Goal: Task Accomplishment & Management: Manage account settings

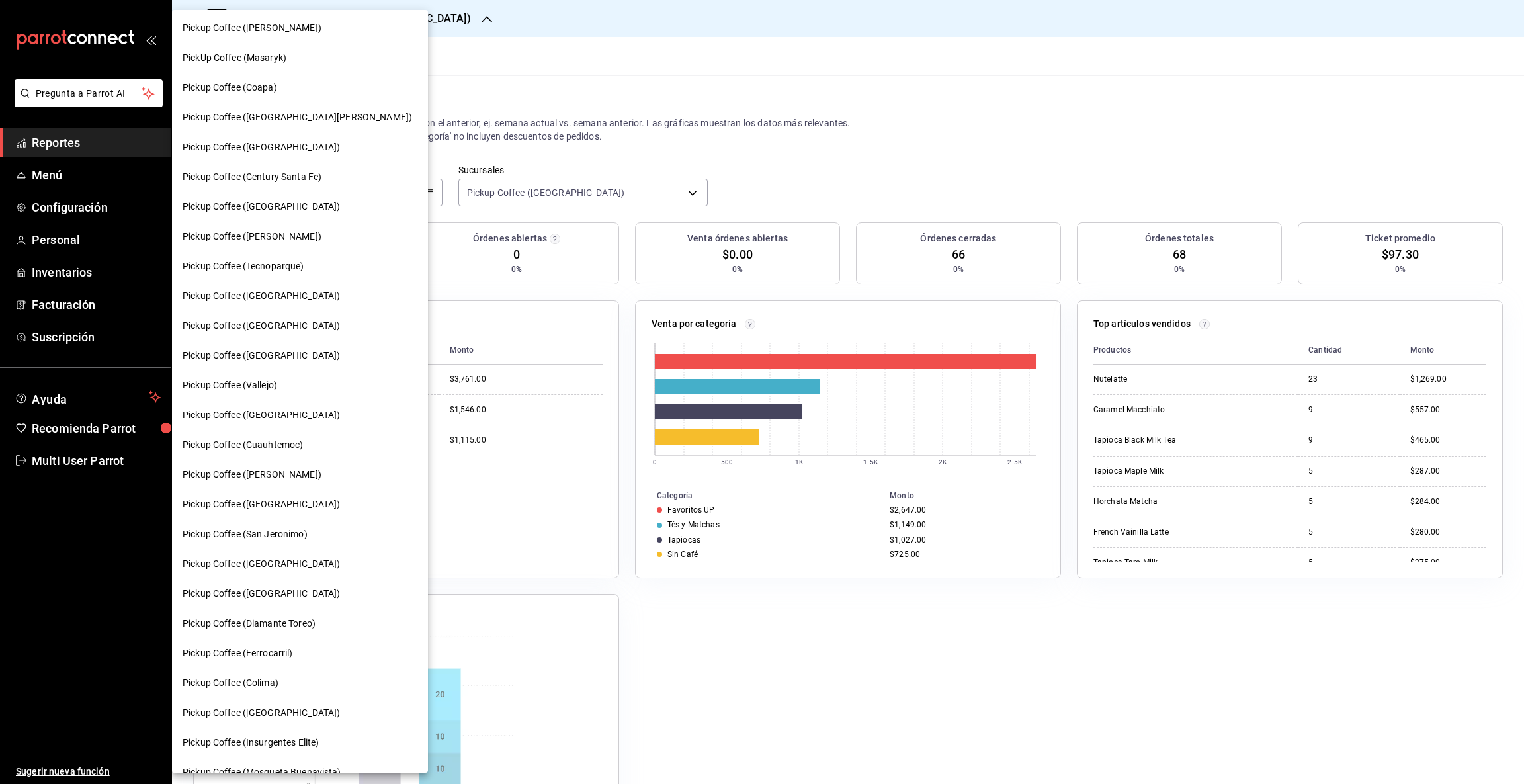
scroll to position [113, 0]
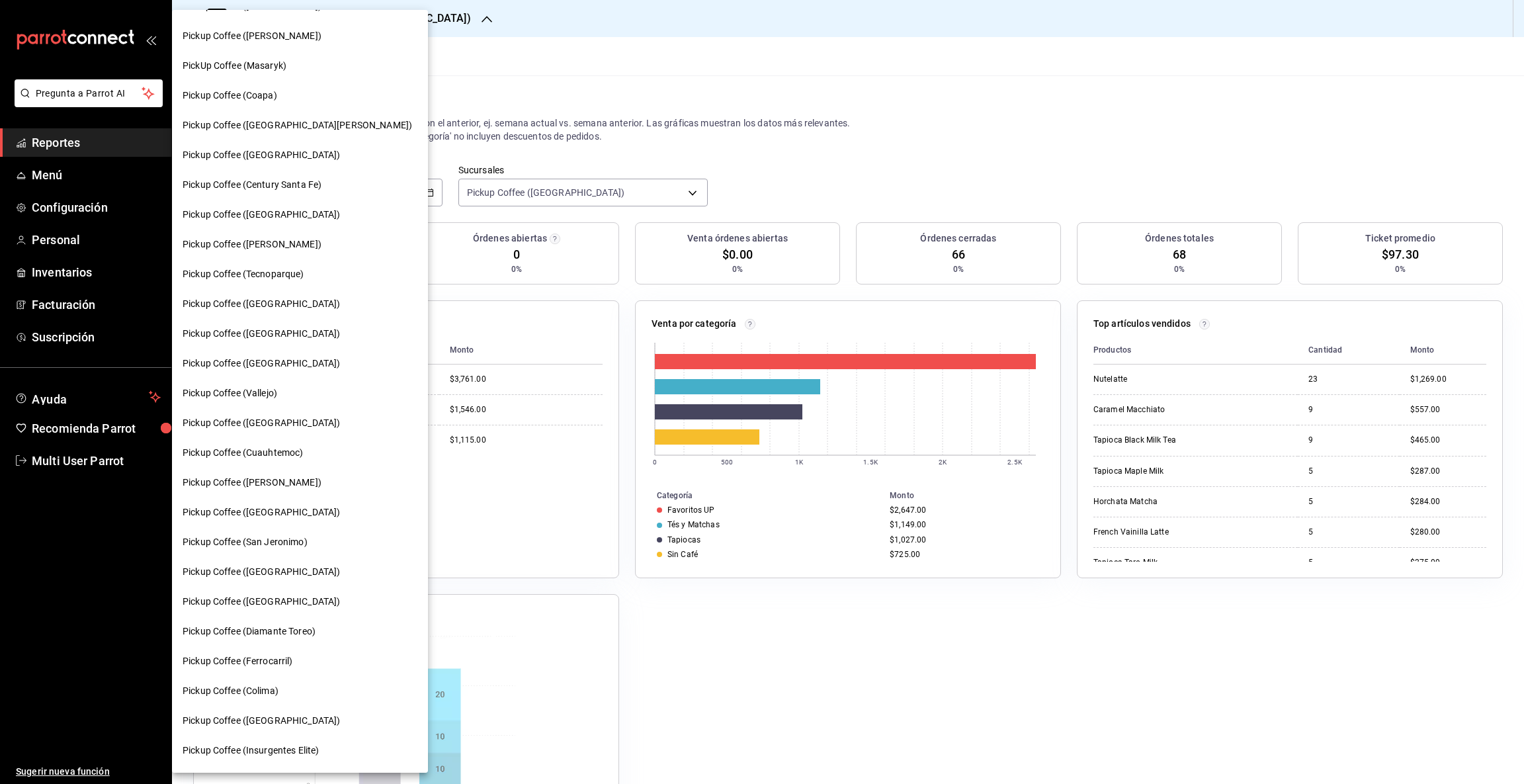
click at [248, 241] on span "Pickup Coffee ([PERSON_NAME])" at bounding box center [252, 244] width 139 height 14
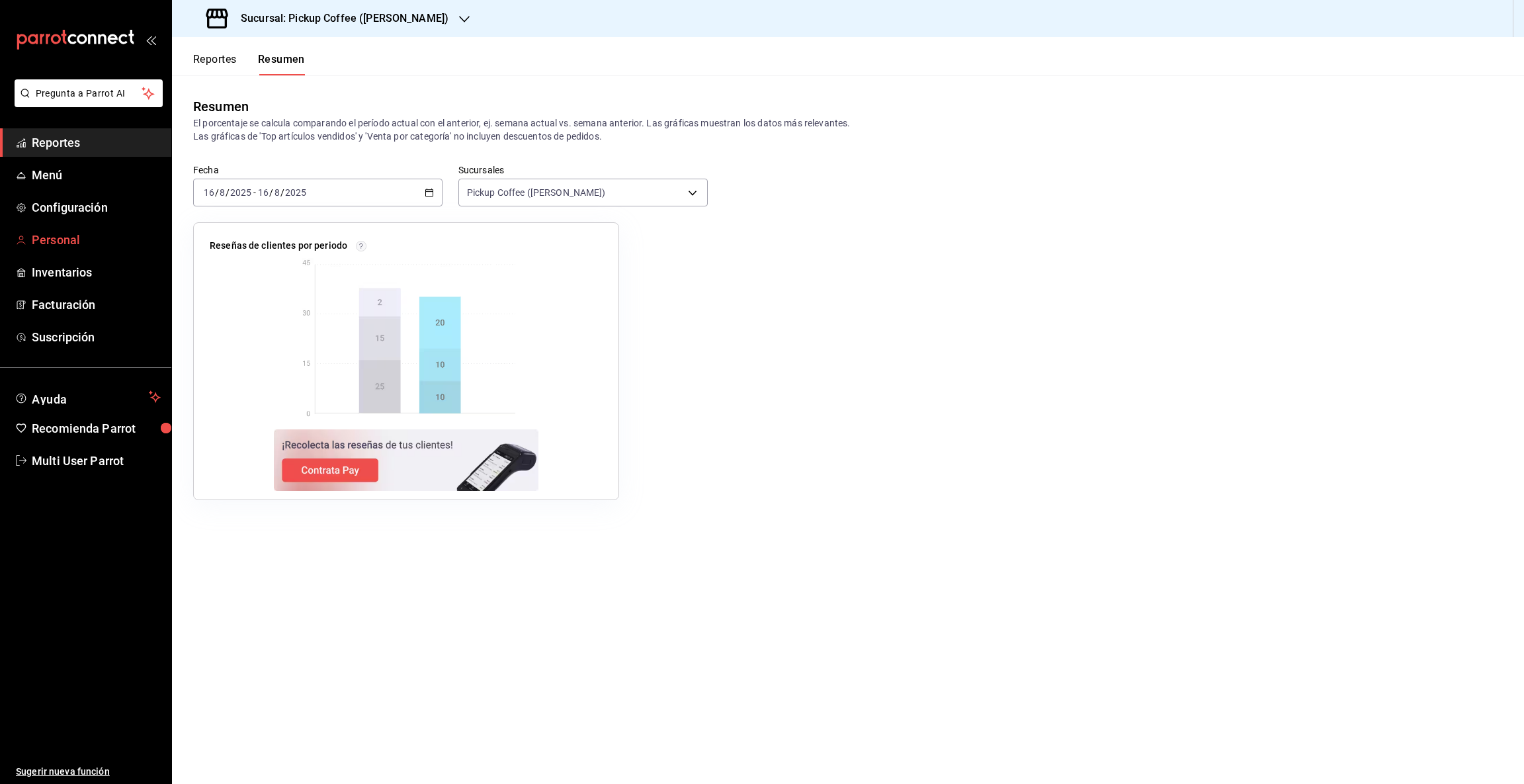
click at [59, 239] on span "Personal" at bounding box center [96, 239] width 129 height 18
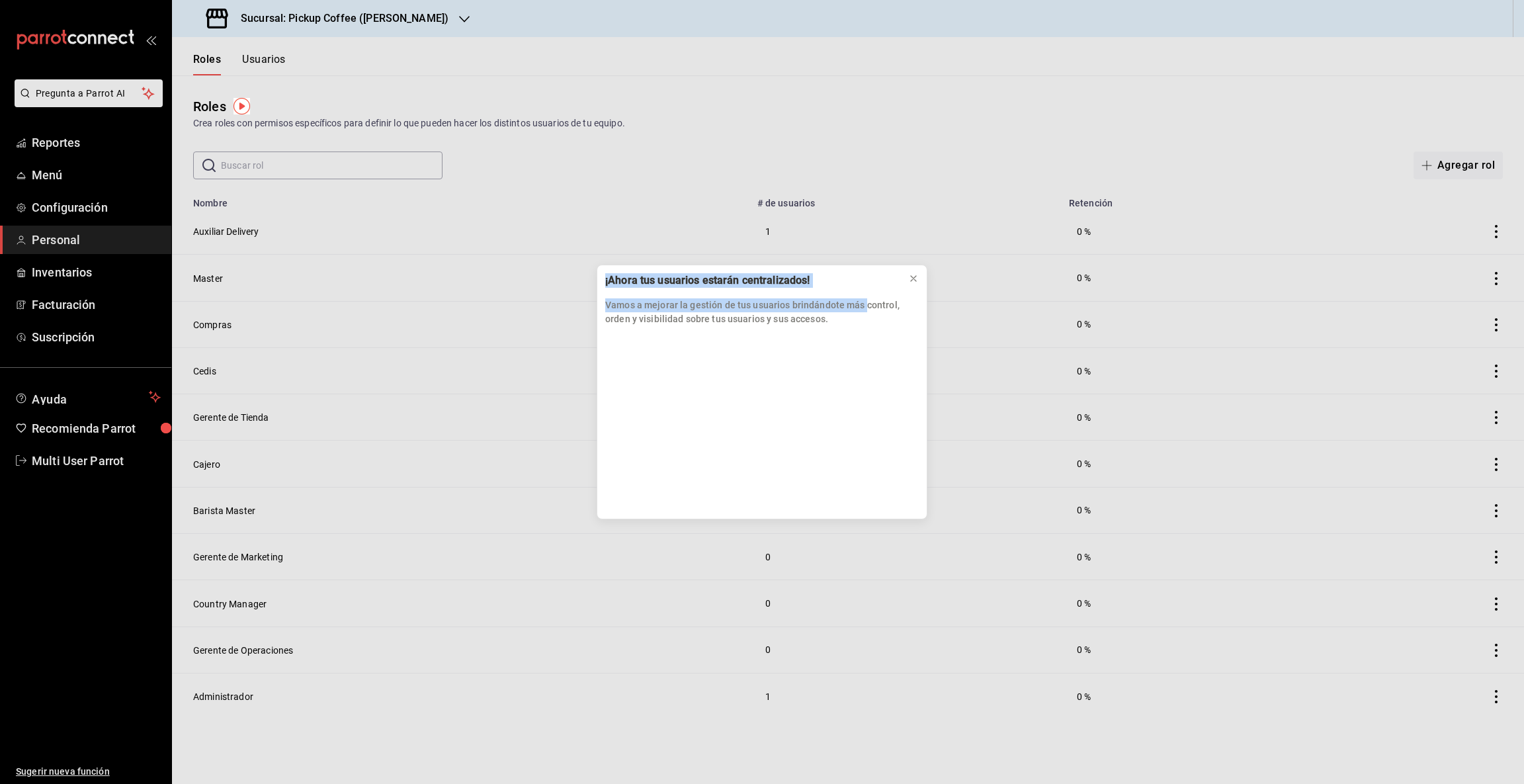
drag, startPoint x: 60, startPoint y: 239, endPoint x: 855, endPoint y: 301, distance: 797.4
click at [855, 301] on div "¡Ahora tus usuarios estarán centralizados! Vamos a mejorar la gestión de tus us…" at bounding box center [762, 392] width 1524 height 784
click at [913, 279] on icon at bounding box center [913, 278] width 10 height 10
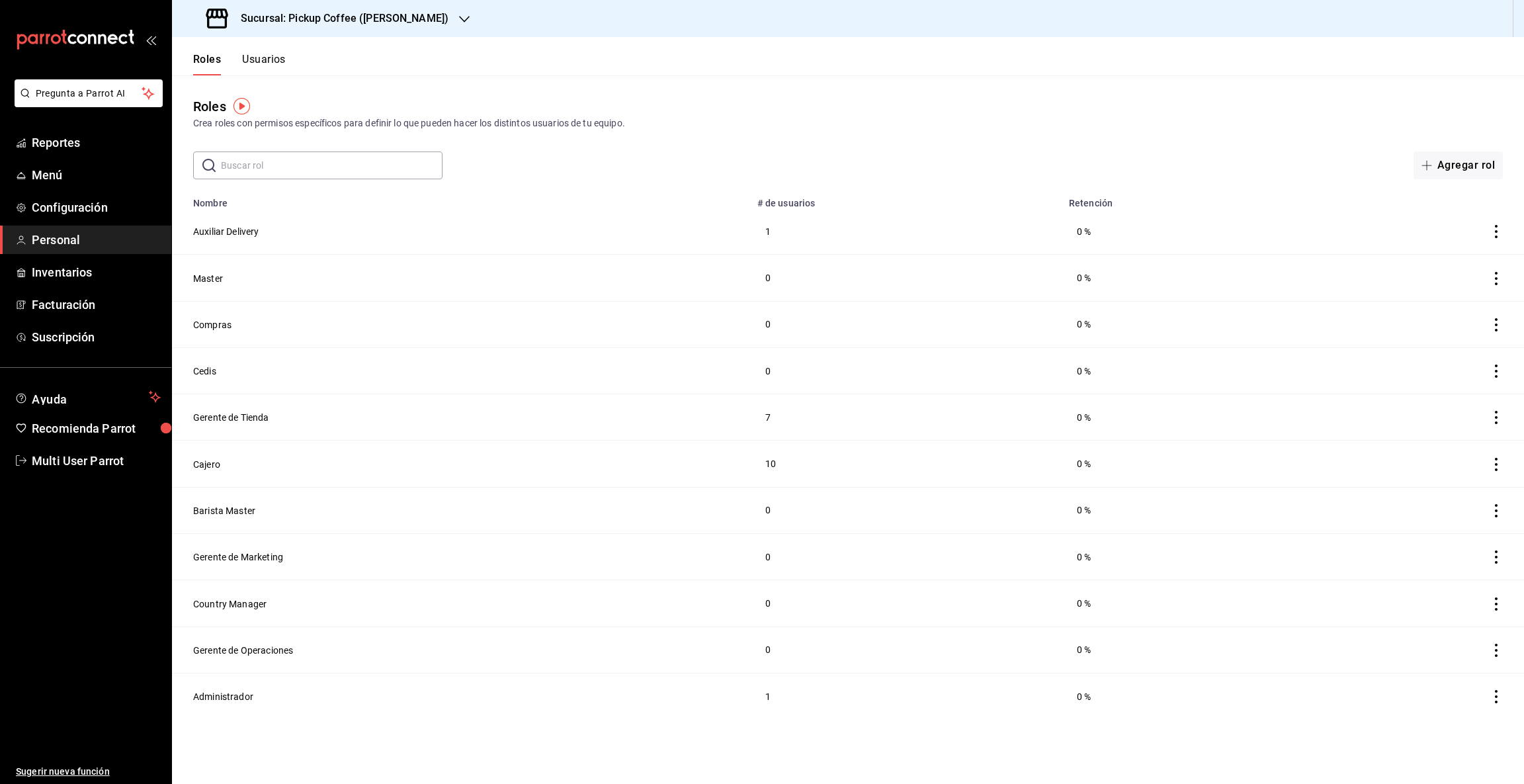
click at [270, 63] on button "Usuarios" at bounding box center [263, 64] width 43 height 22
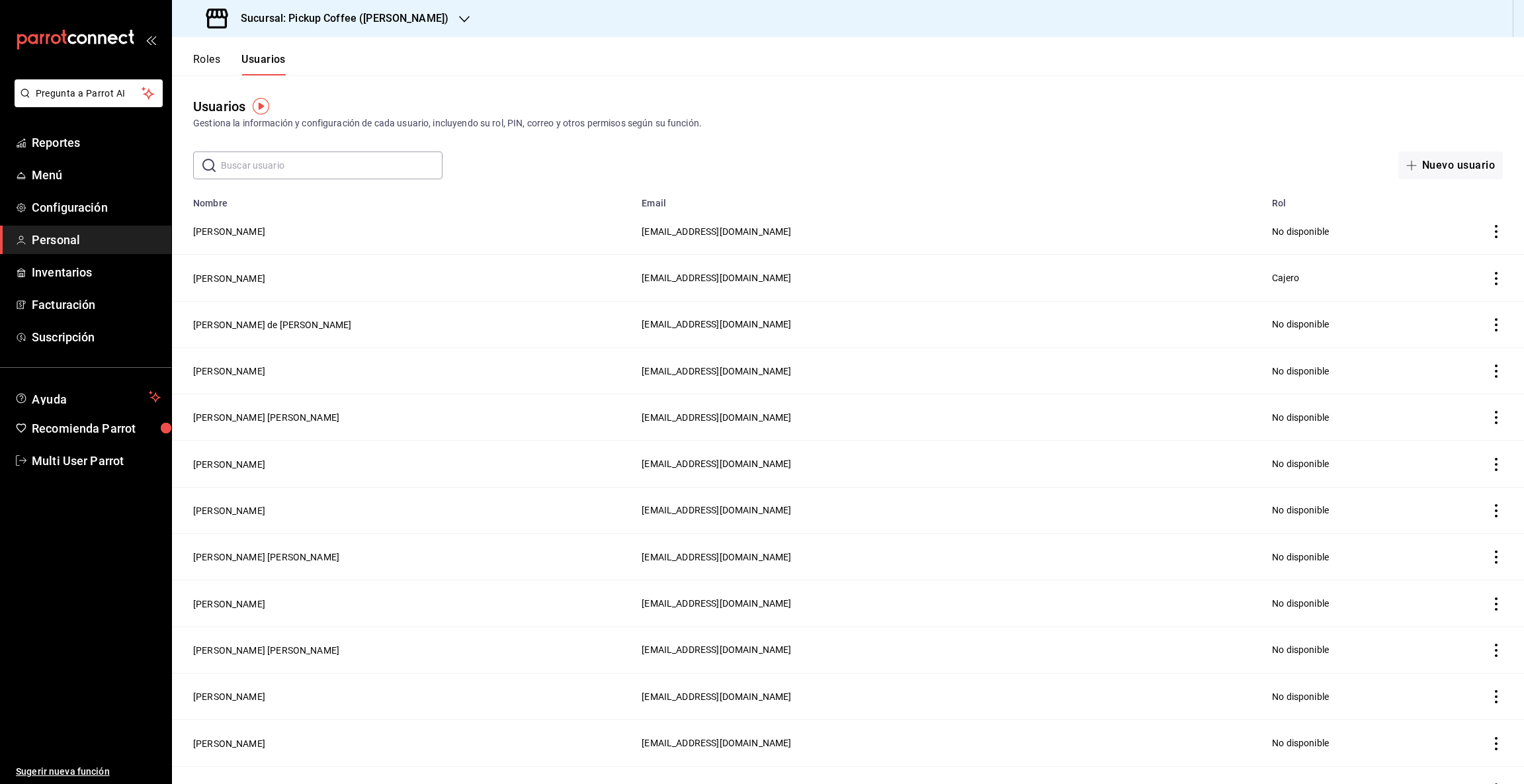
click at [248, 162] on input "text" at bounding box center [332, 165] width 222 height 27
type input "K"
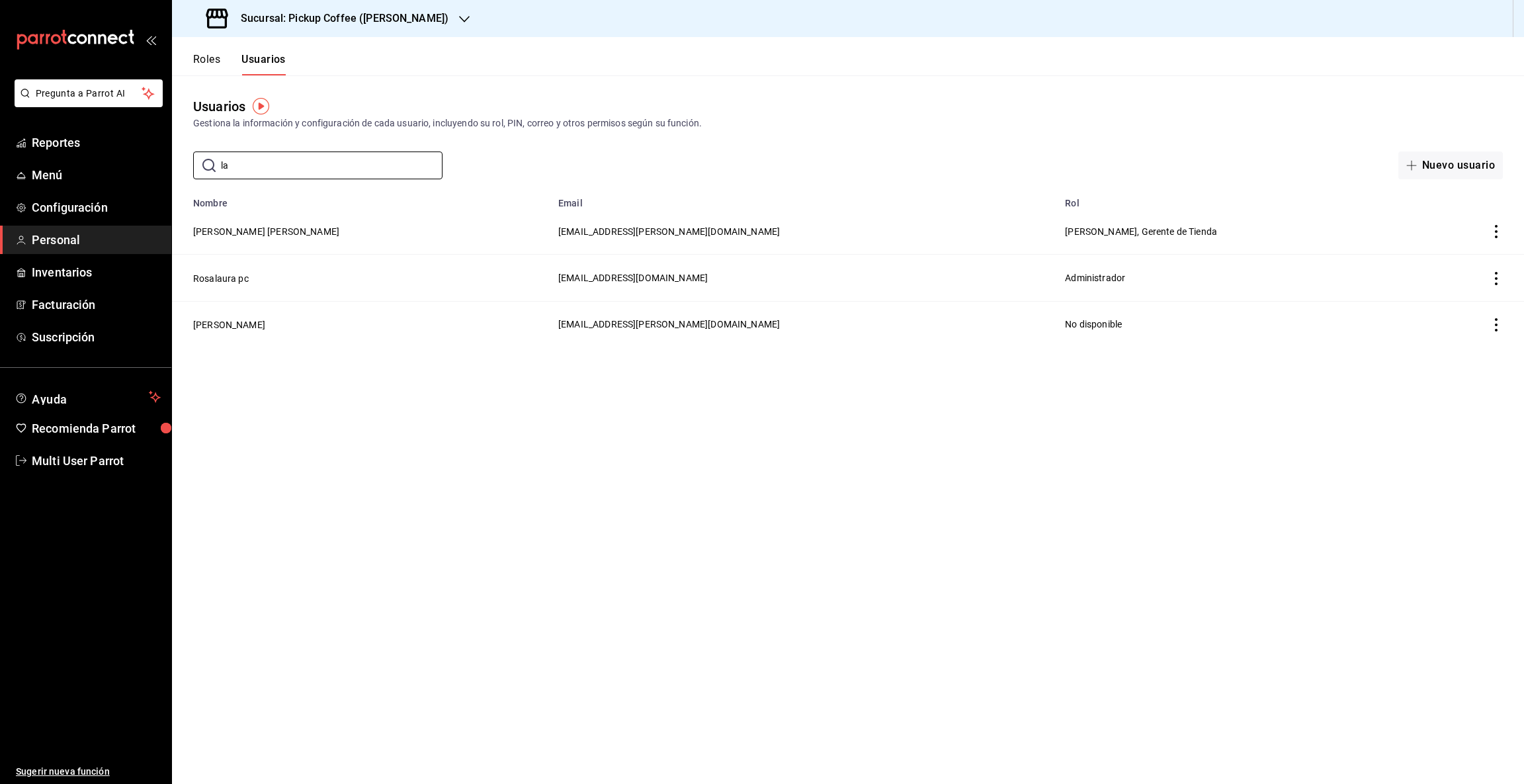
type input "l"
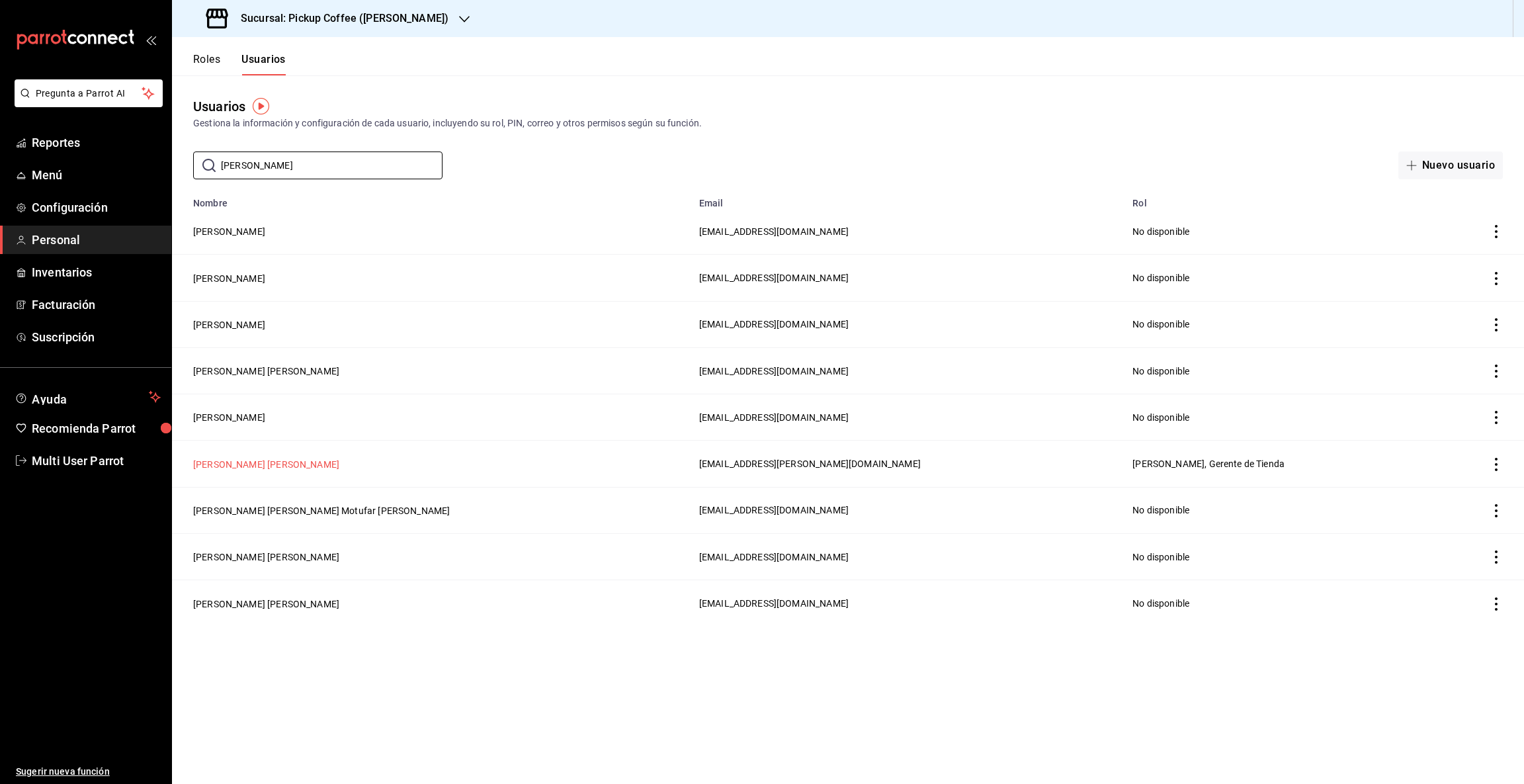
type input "[PERSON_NAME]"
click at [268, 459] on button "[PERSON_NAME] [PERSON_NAME]" at bounding box center [266, 464] width 146 height 13
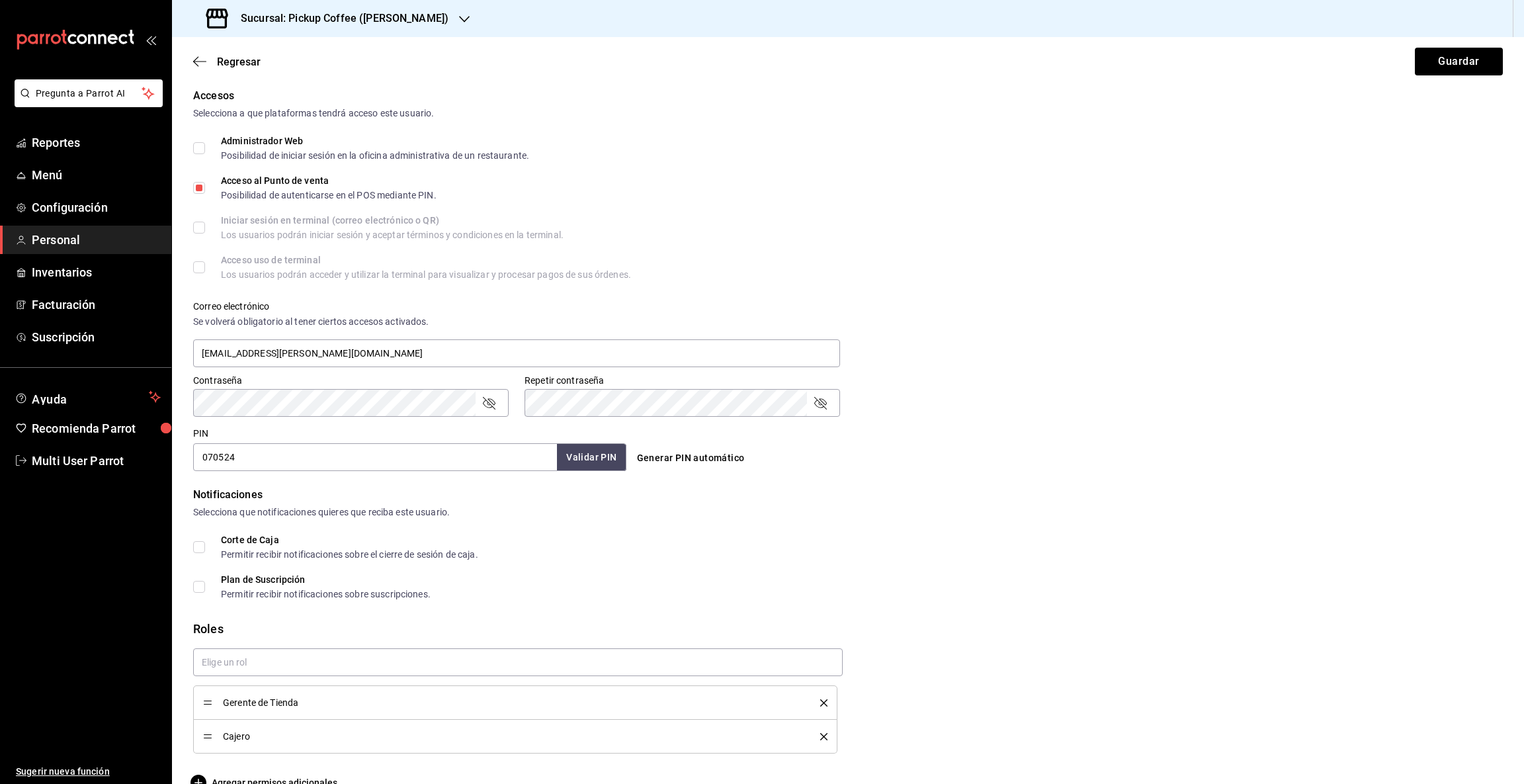
scroll to position [288, 0]
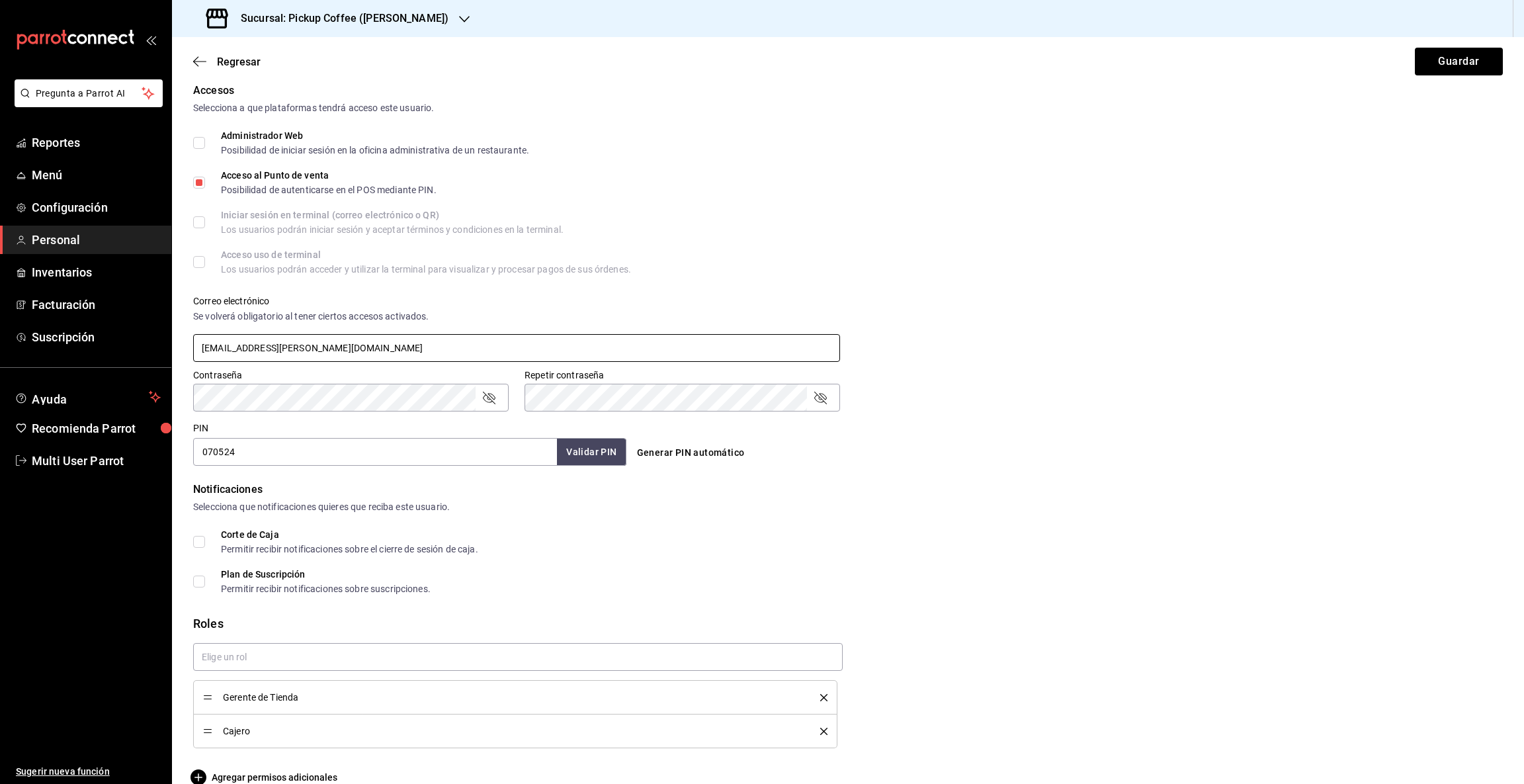
click at [323, 346] on input "[EMAIL_ADDRESS][PERSON_NAME][DOMAIN_NAME]" at bounding box center [516, 348] width 647 height 28
type input "p"
click at [251, 694] on span "Gerente de Tienda" at bounding box center [511, 697] width 577 height 9
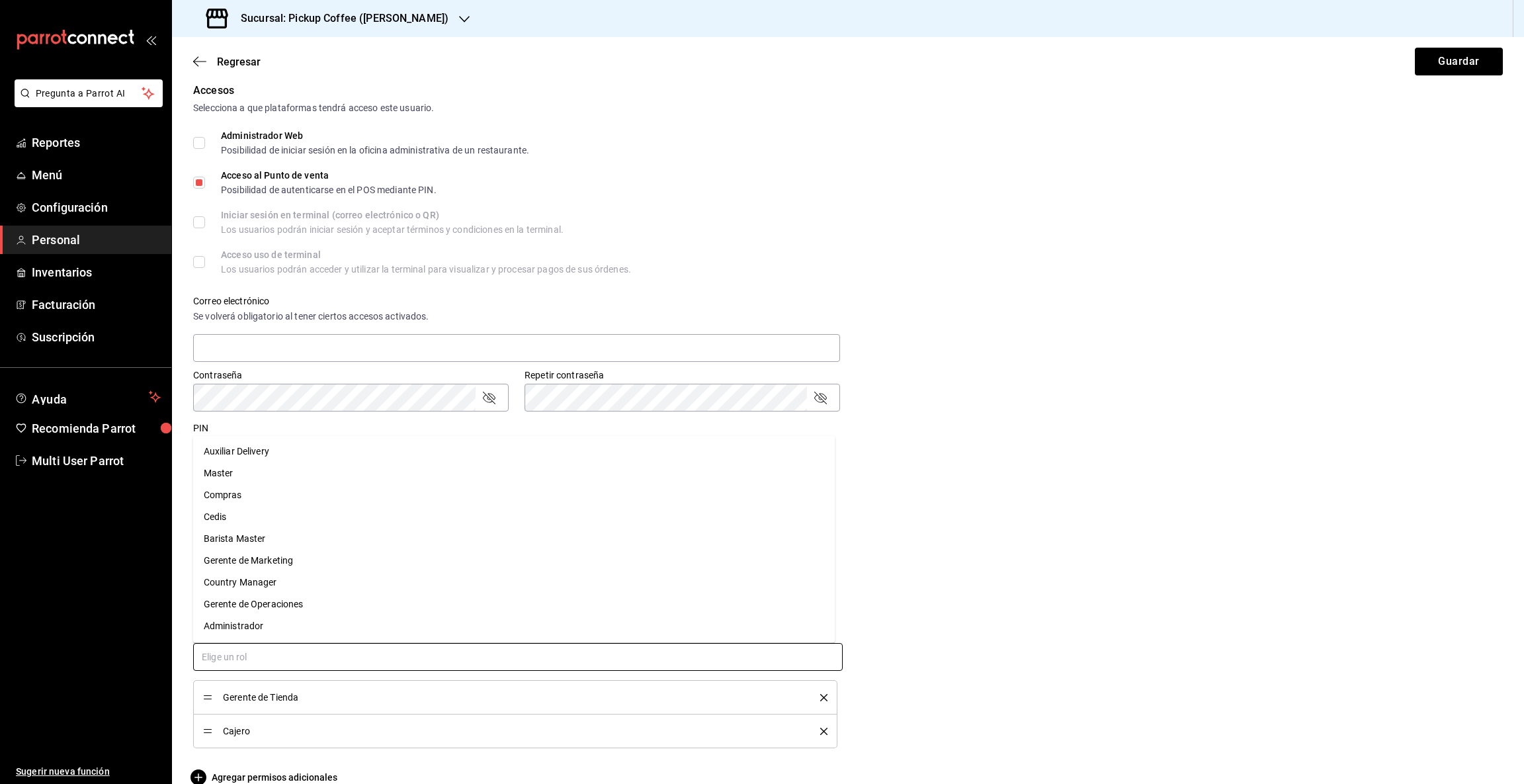
click at [232, 654] on input "text" at bounding box center [517, 657] width 649 height 28
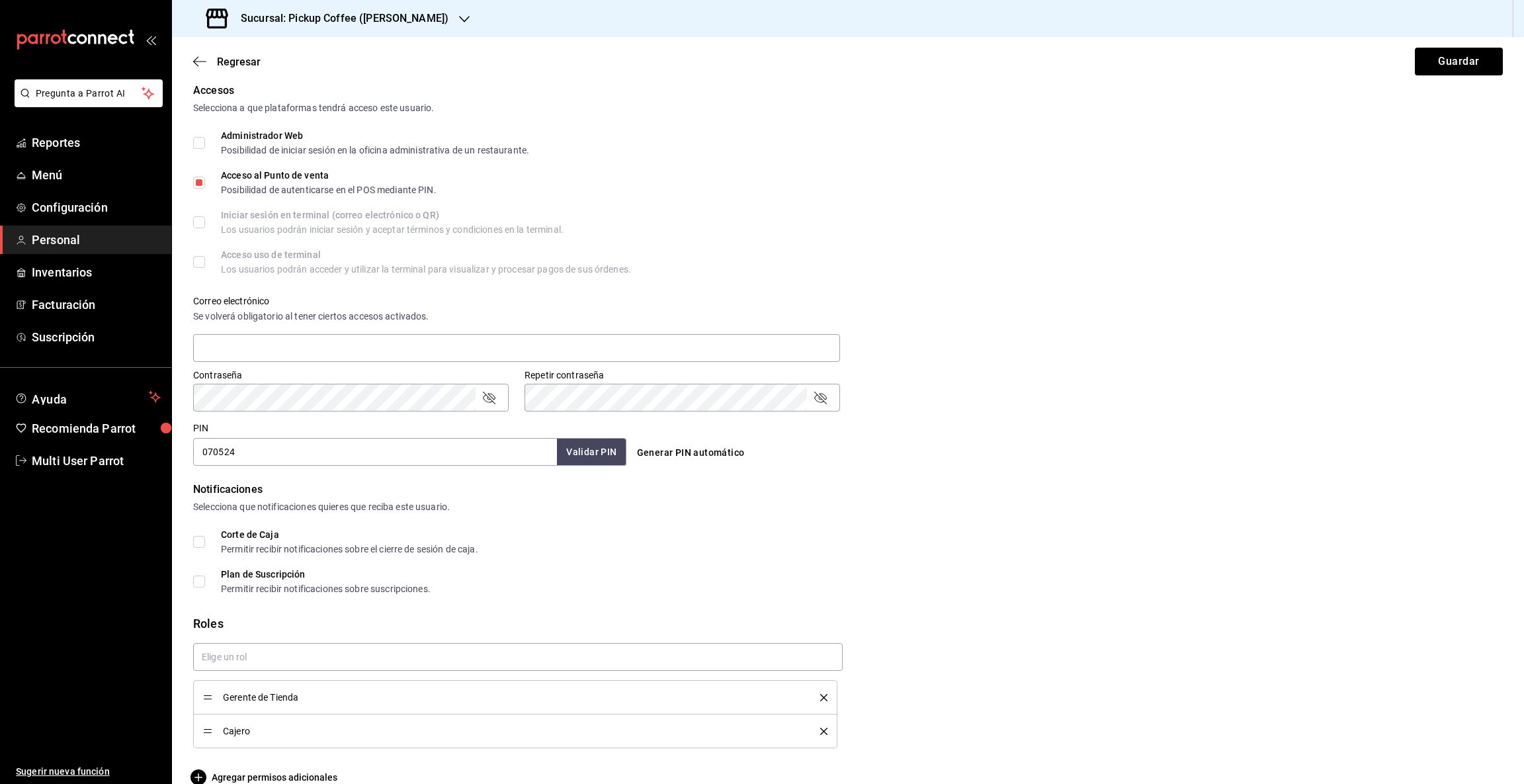
click at [272, 694] on span "Gerente de Tienda" at bounding box center [511, 697] width 577 height 9
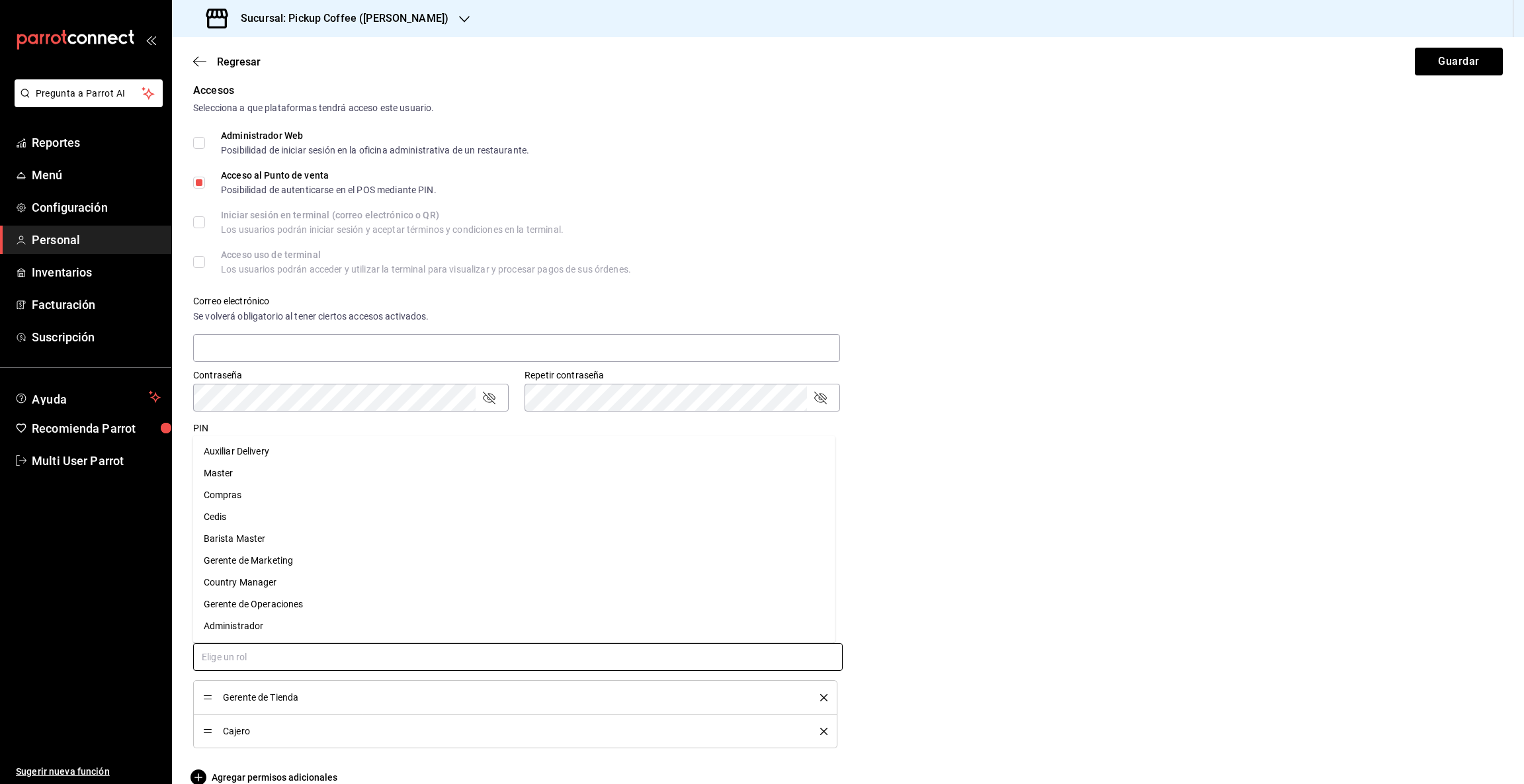
click at [427, 650] on input "text" at bounding box center [517, 657] width 649 height 28
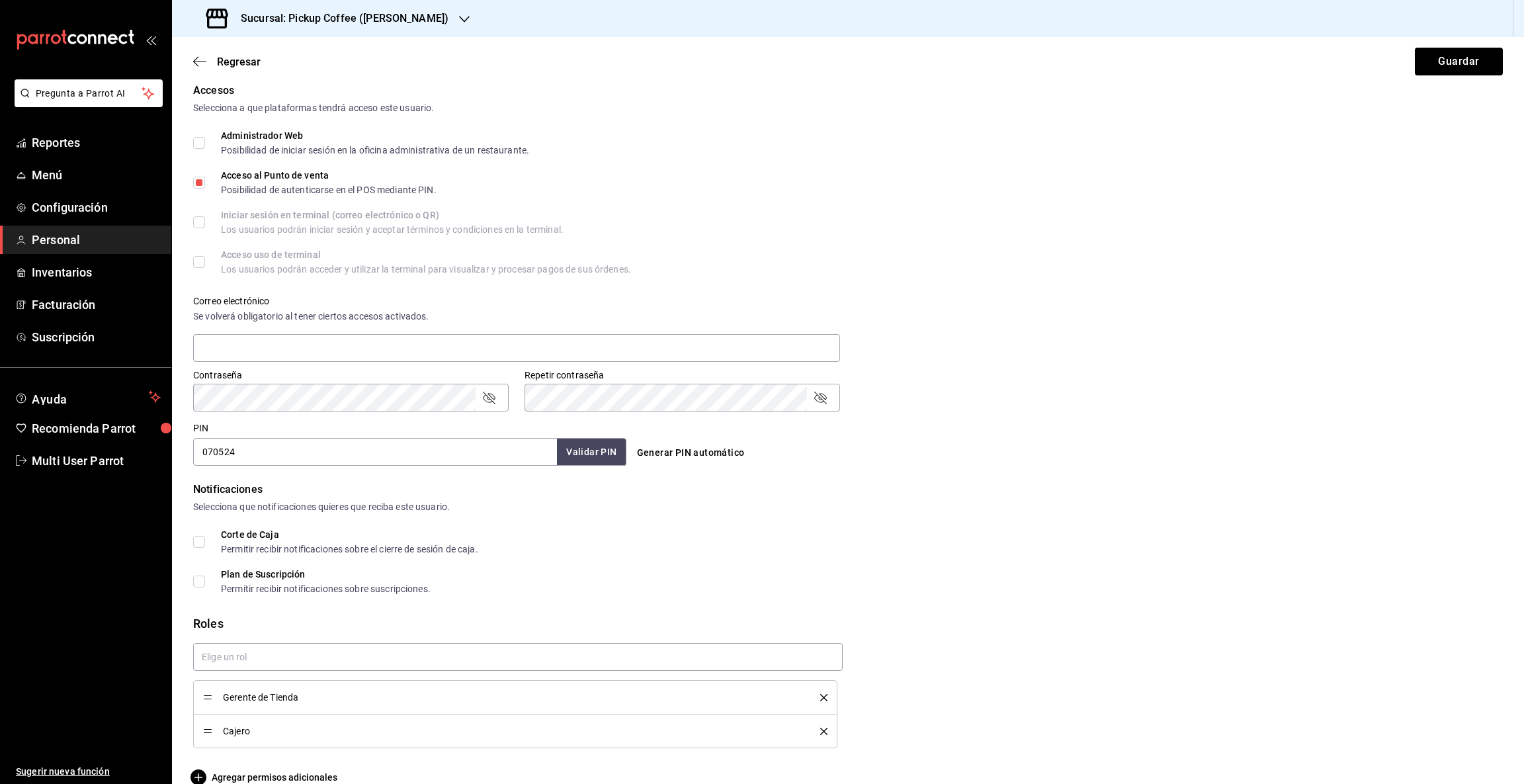
click at [1010, 341] on div "Correo electrónico Se volverá obligatorio al tener ciertos accesos activados." at bounding box center [841, 321] width 1326 height 85
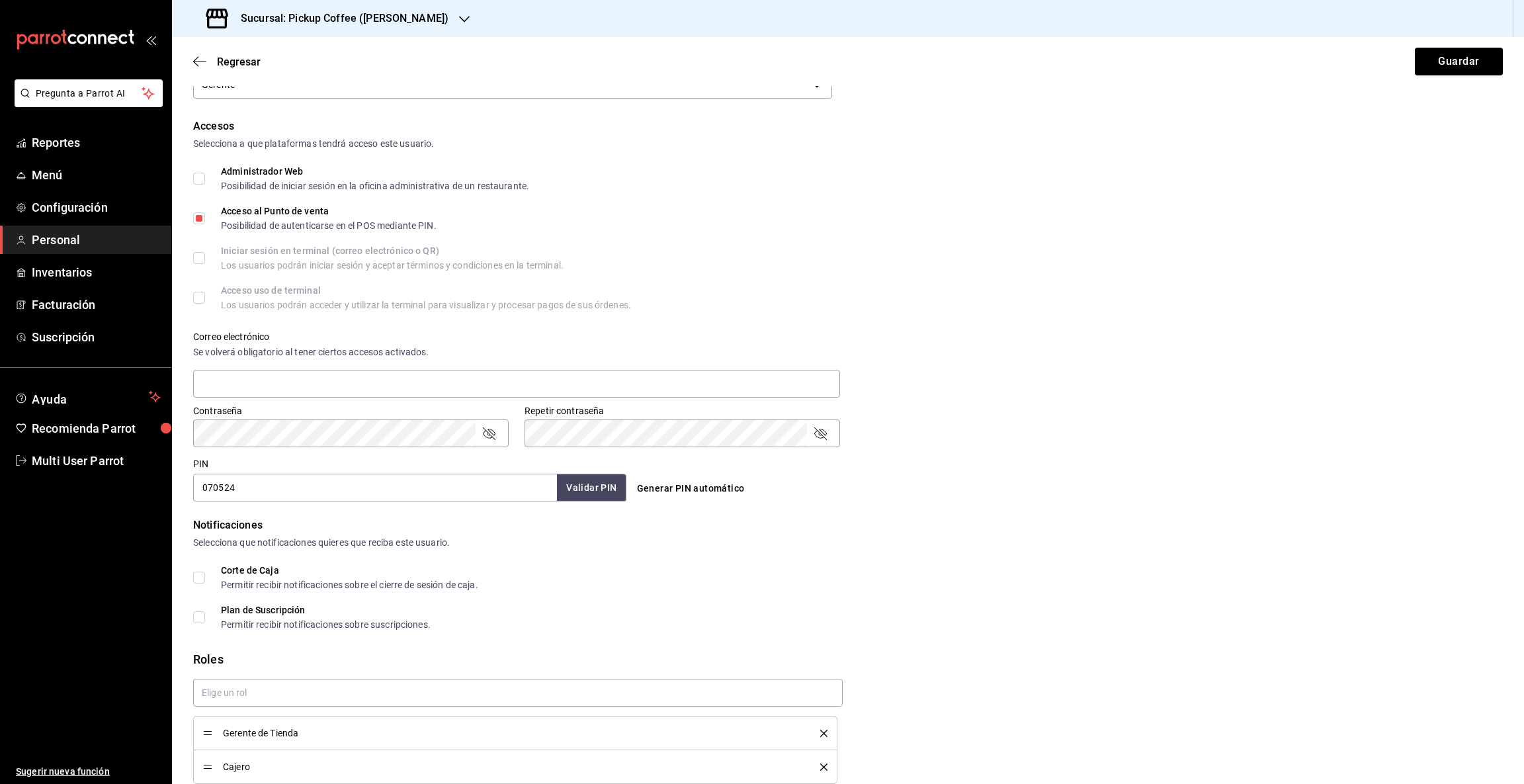
scroll to position [311, 0]
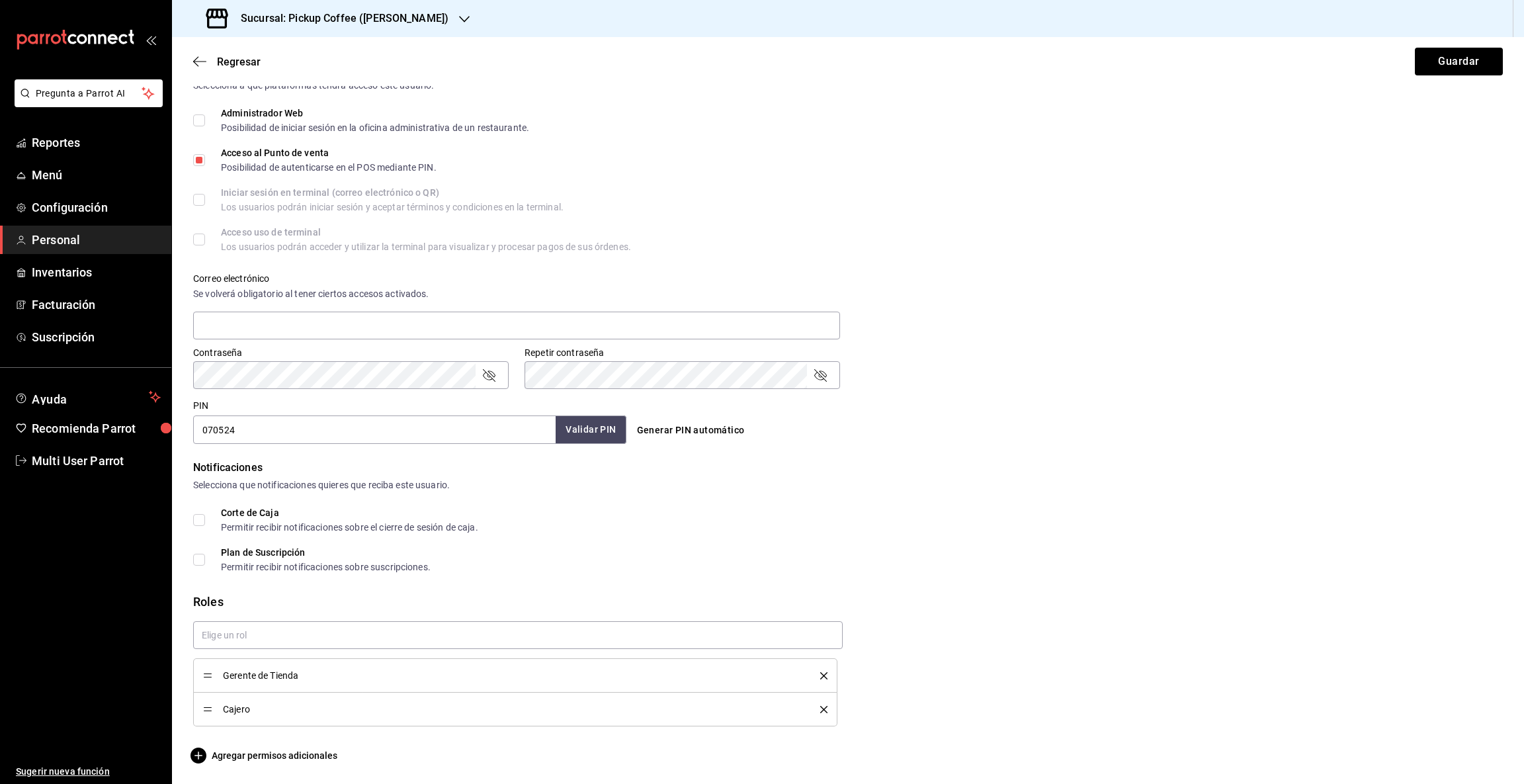
click at [580, 432] on button "Validar PIN" at bounding box center [591, 429] width 70 height 29
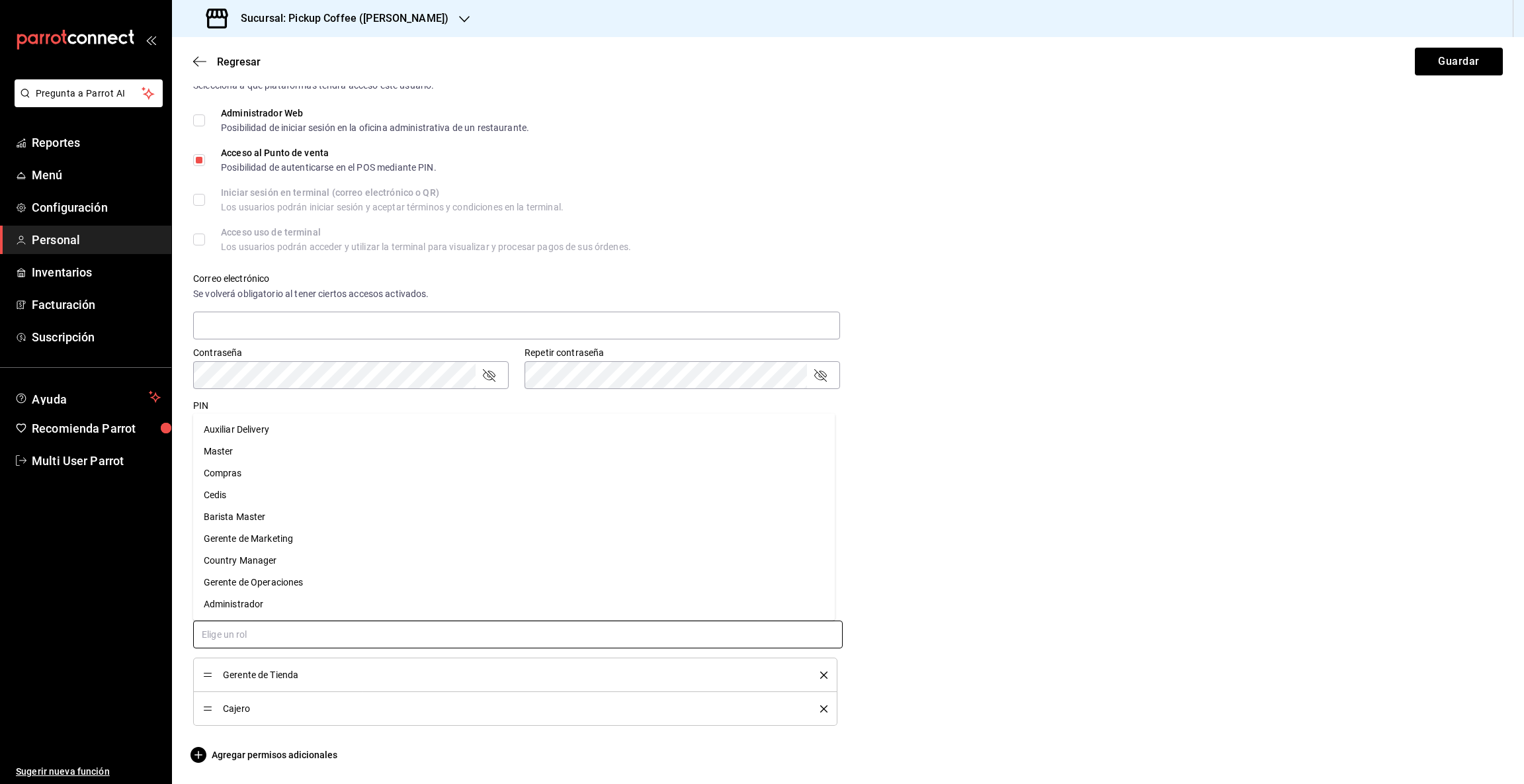
click at [232, 631] on input "text" at bounding box center [517, 634] width 649 height 28
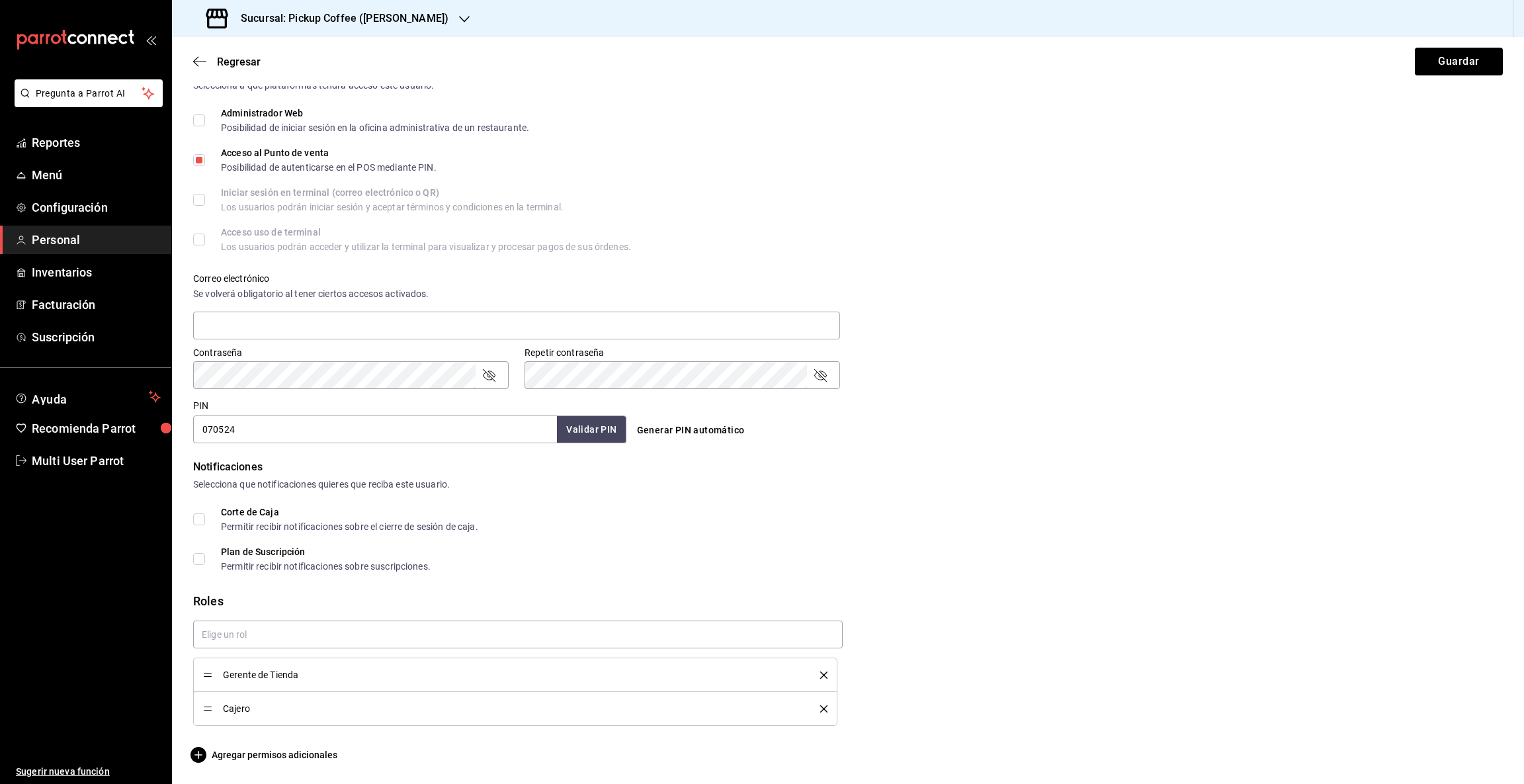
click at [272, 678] on span "Gerente de Tienda" at bounding box center [511, 675] width 577 height 9
click at [1447, 60] on button "Guardar" at bounding box center [1458, 62] width 88 height 28
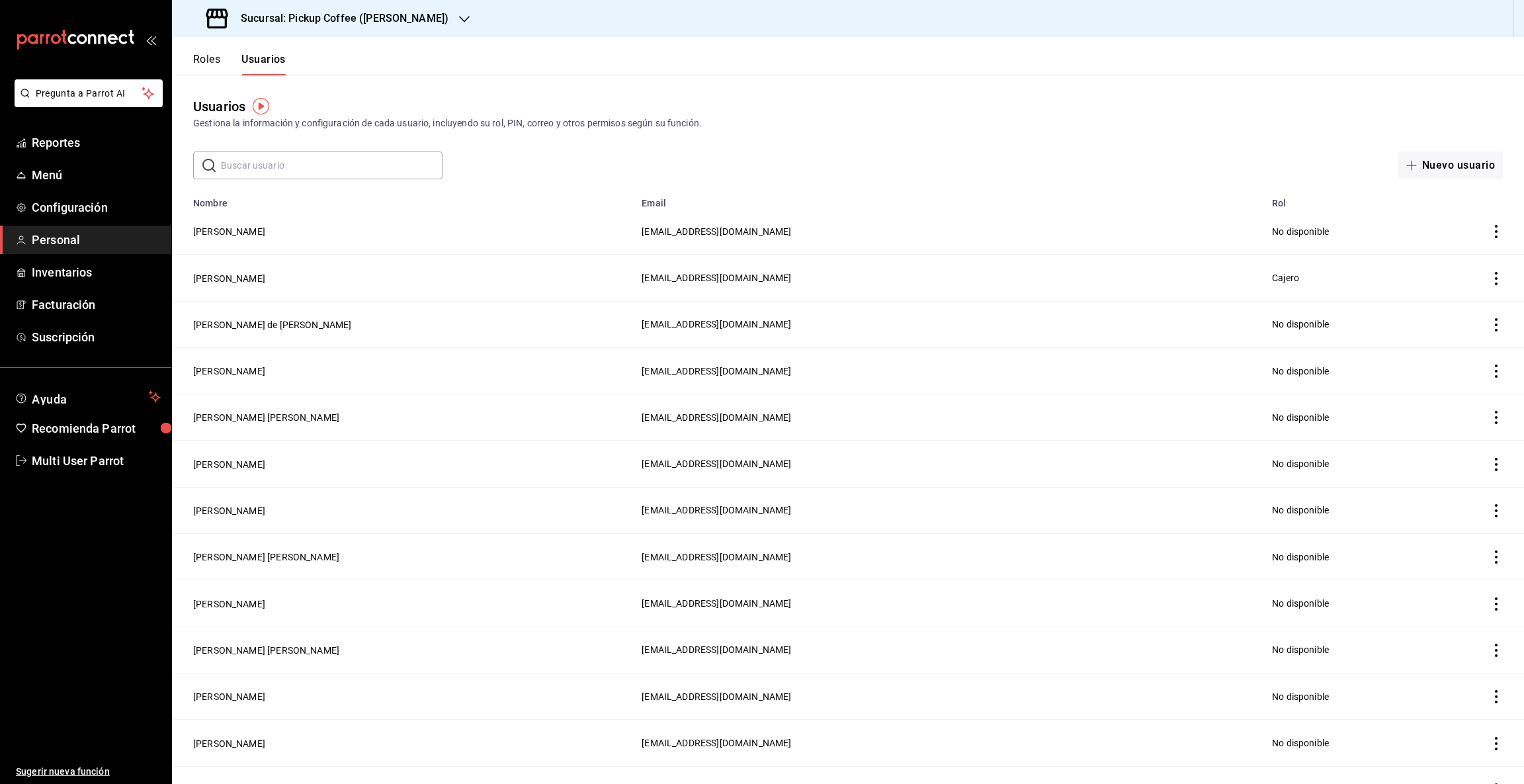
click at [264, 162] on input "text" at bounding box center [332, 165] width 222 height 27
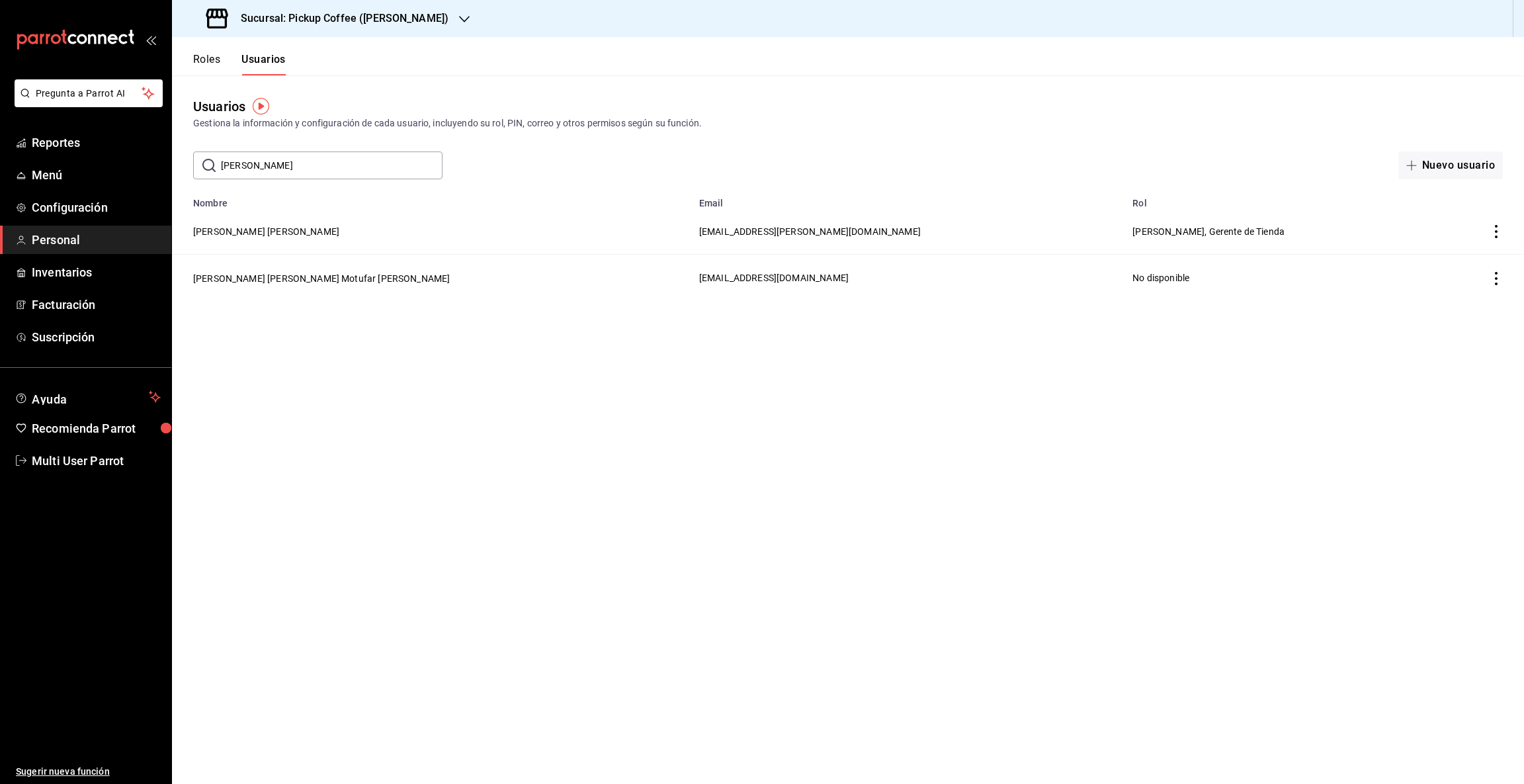
click at [296, 168] on input "[PERSON_NAME]" at bounding box center [332, 165] width 222 height 27
type input "a"
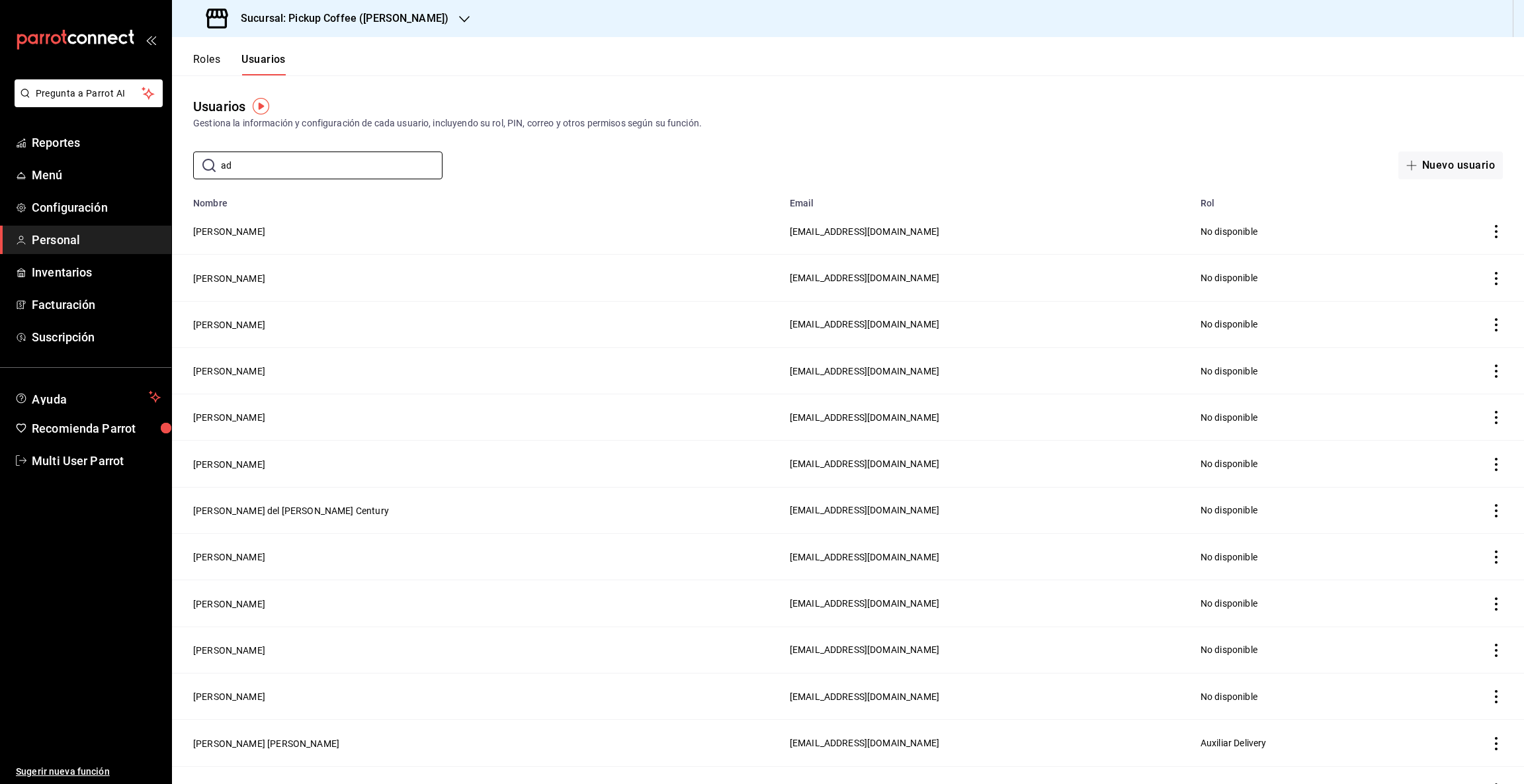
type input "a"
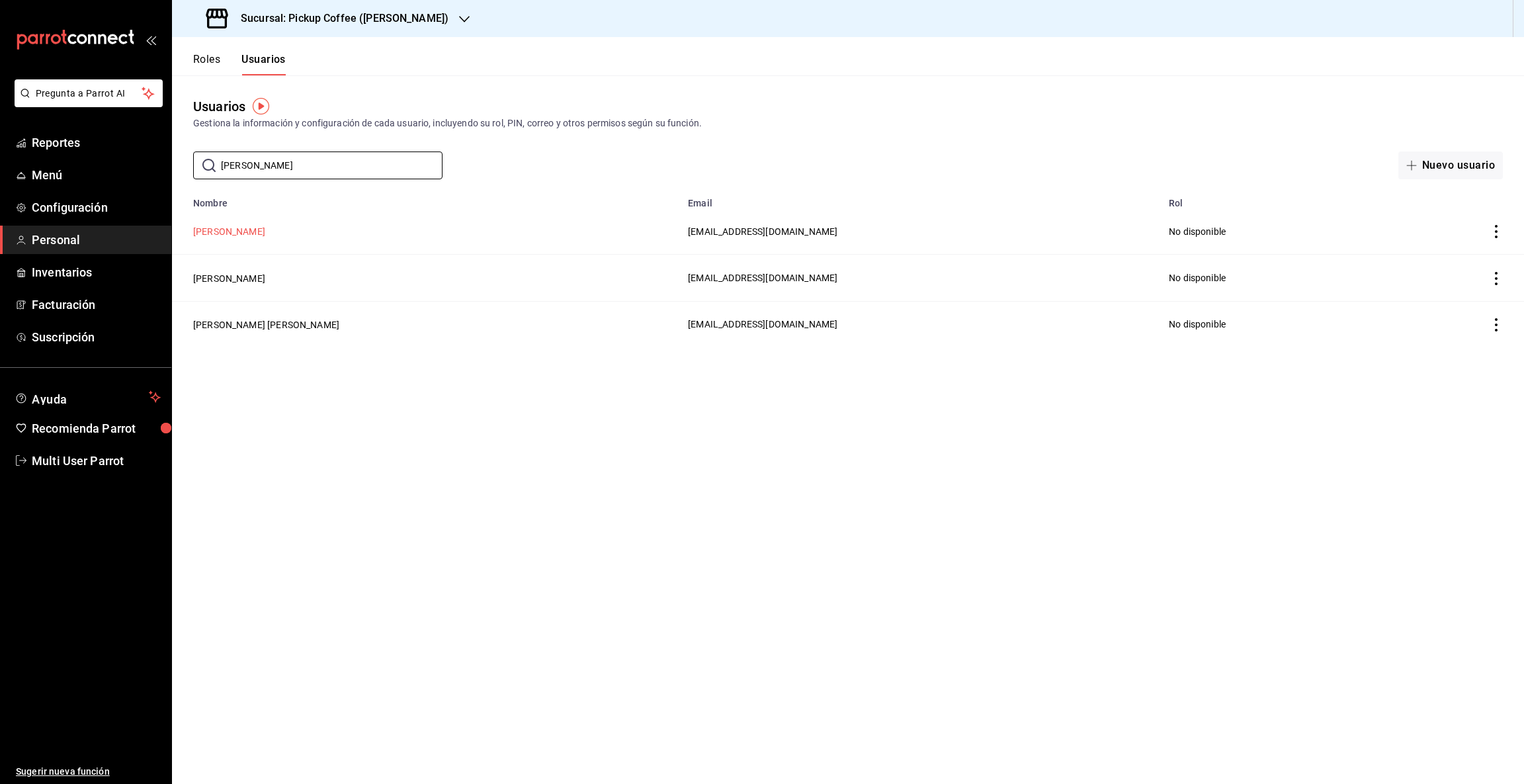
type input "[PERSON_NAME]"
click at [225, 230] on button "[PERSON_NAME]" at bounding box center [229, 232] width 72 height 13
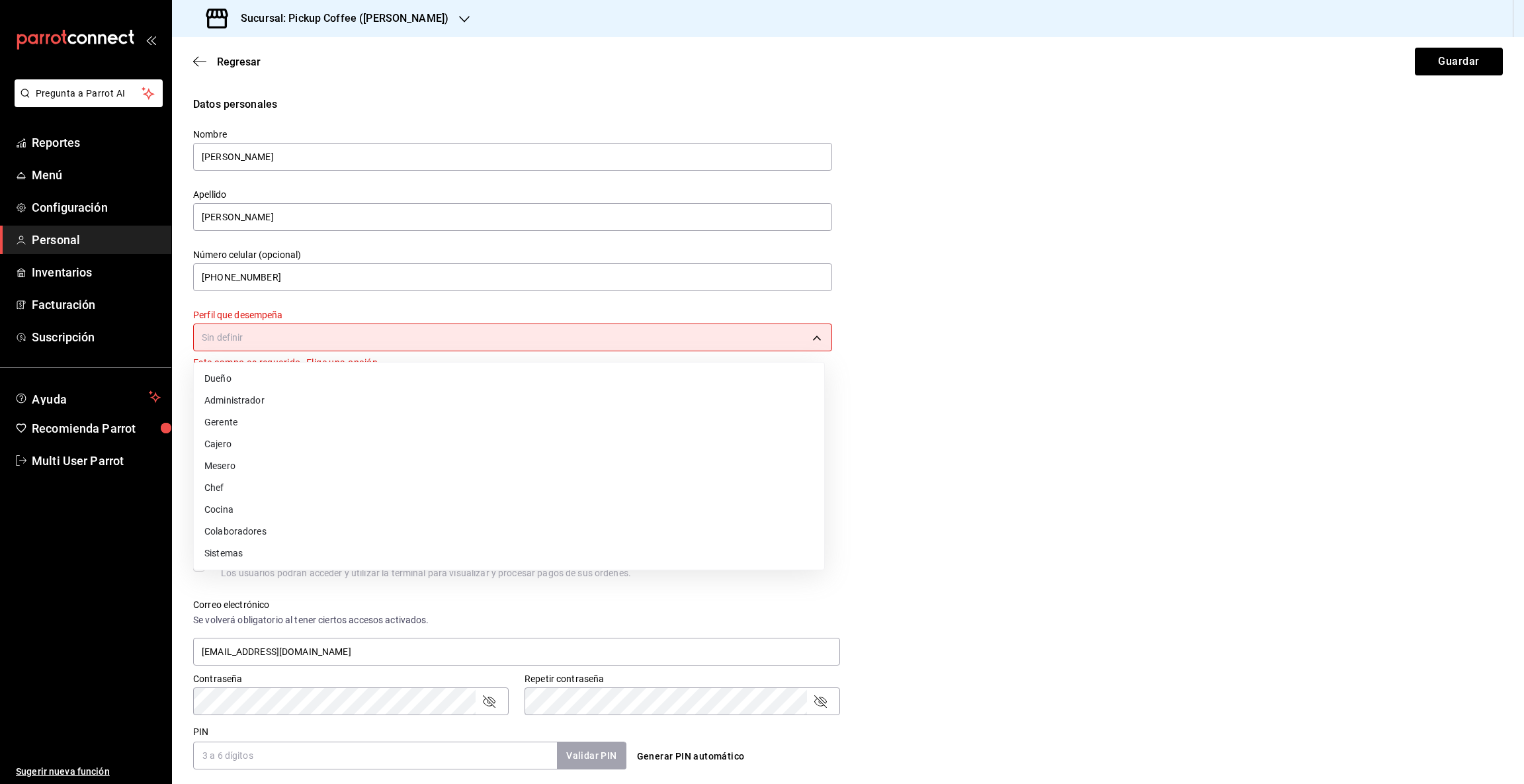
click at [260, 334] on body "Pregunta a Parrot AI Reportes Menú Configuración Personal Inventarios Facturaci…" at bounding box center [762, 392] width 1524 height 784
click at [225, 440] on li "Cajero" at bounding box center [509, 444] width 631 height 22
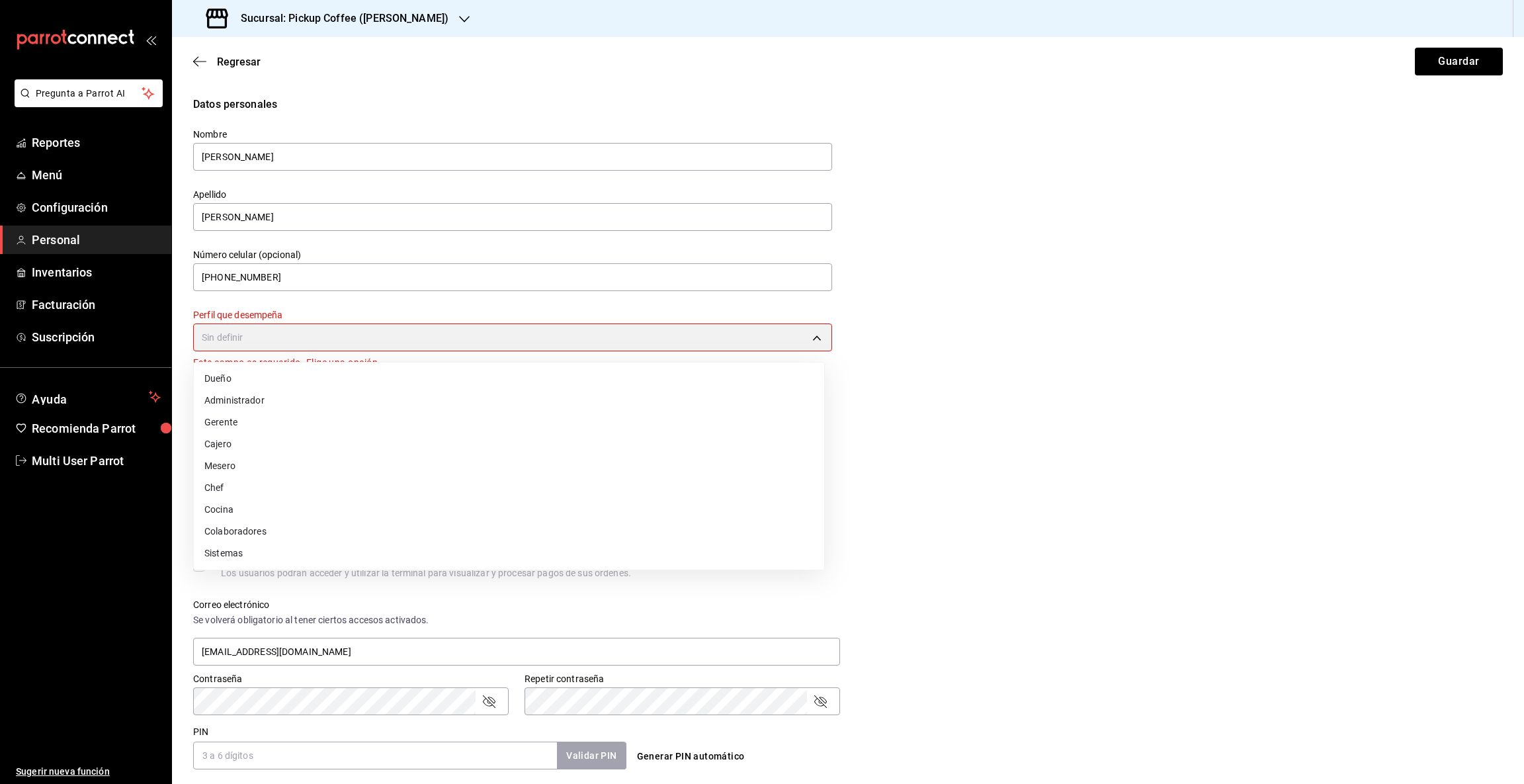
type input "CASHIER"
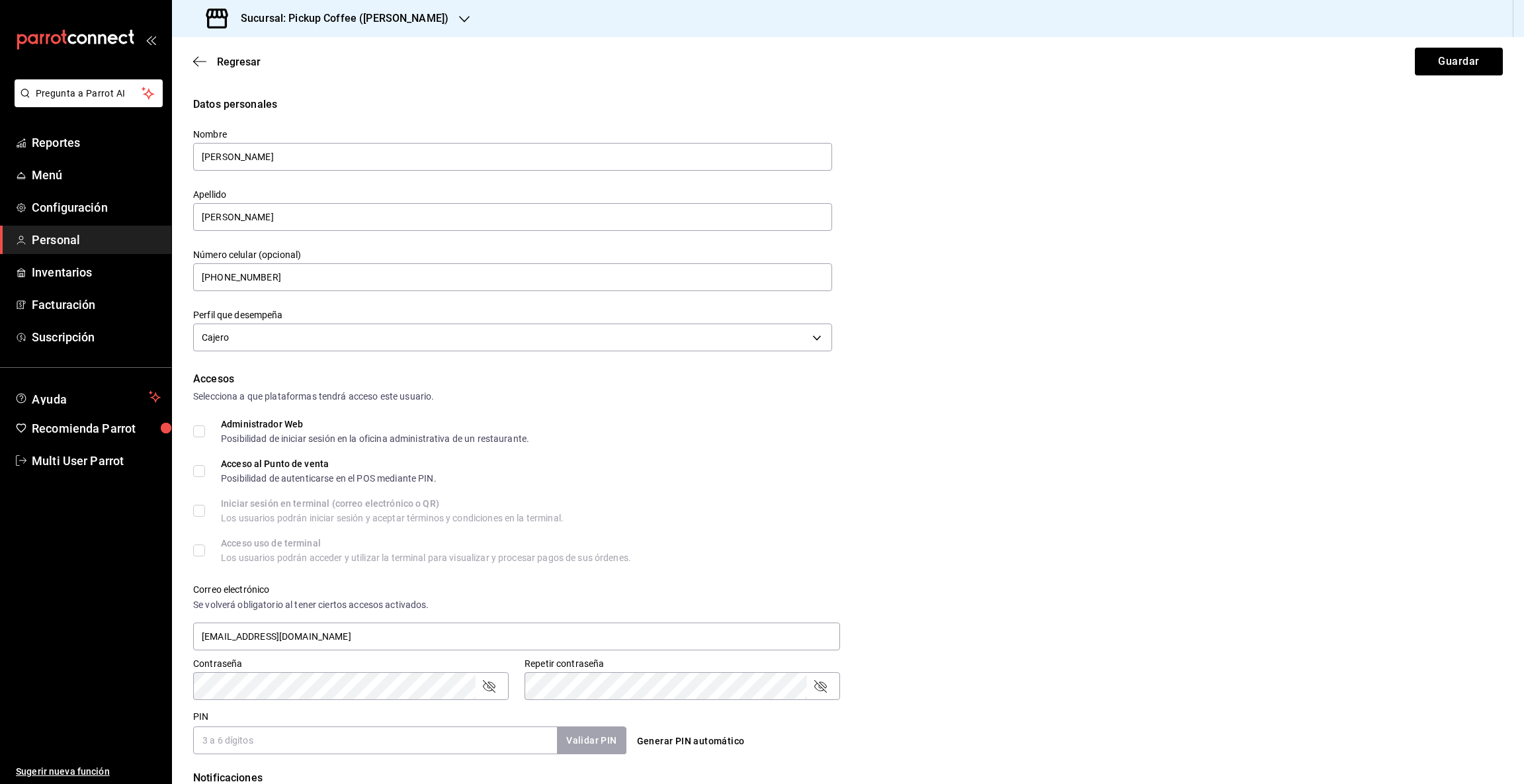
click at [467, 731] on input "PIN" at bounding box center [375, 741] width 364 height 28
type input "2912"
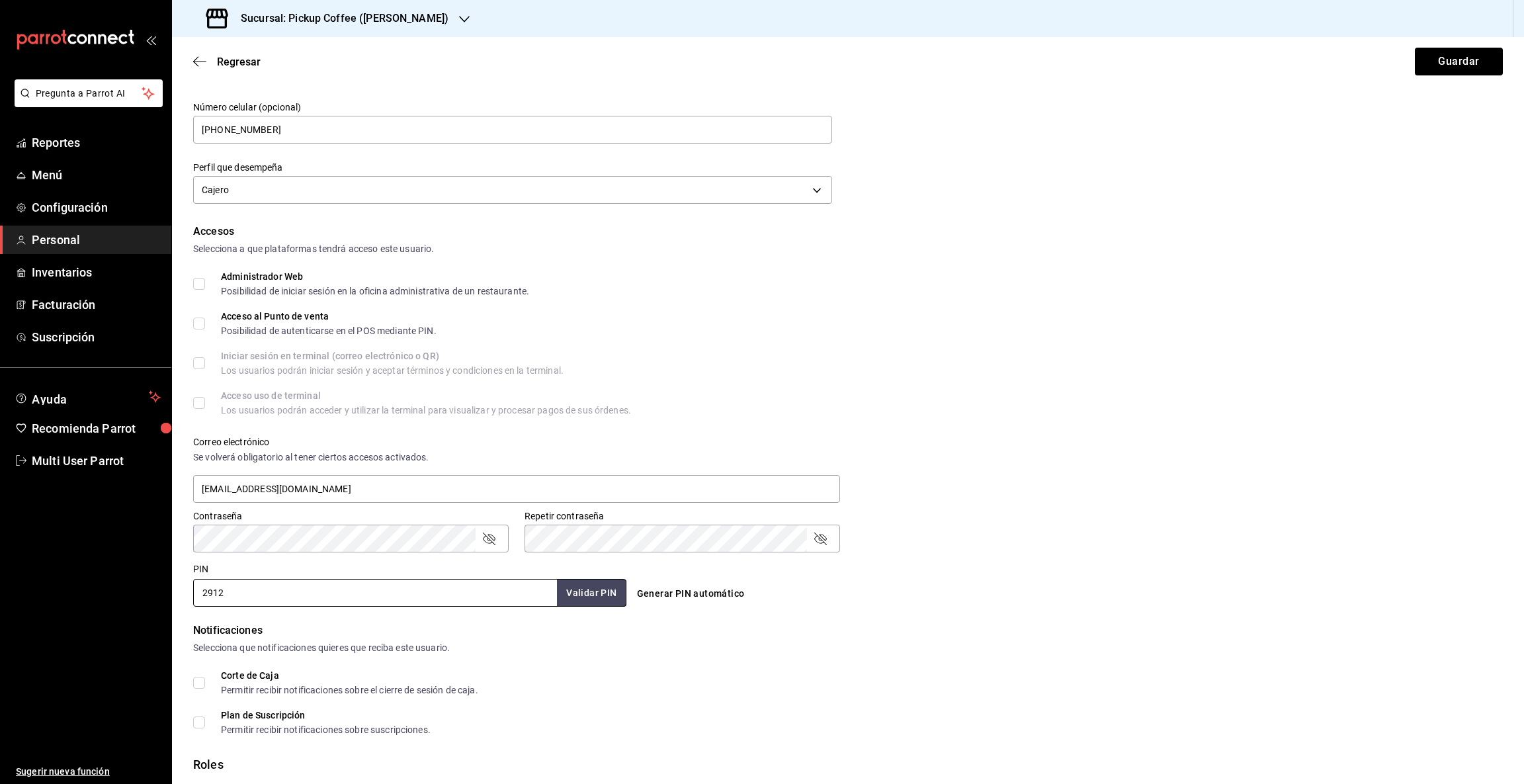
scroll to position [233, 0]
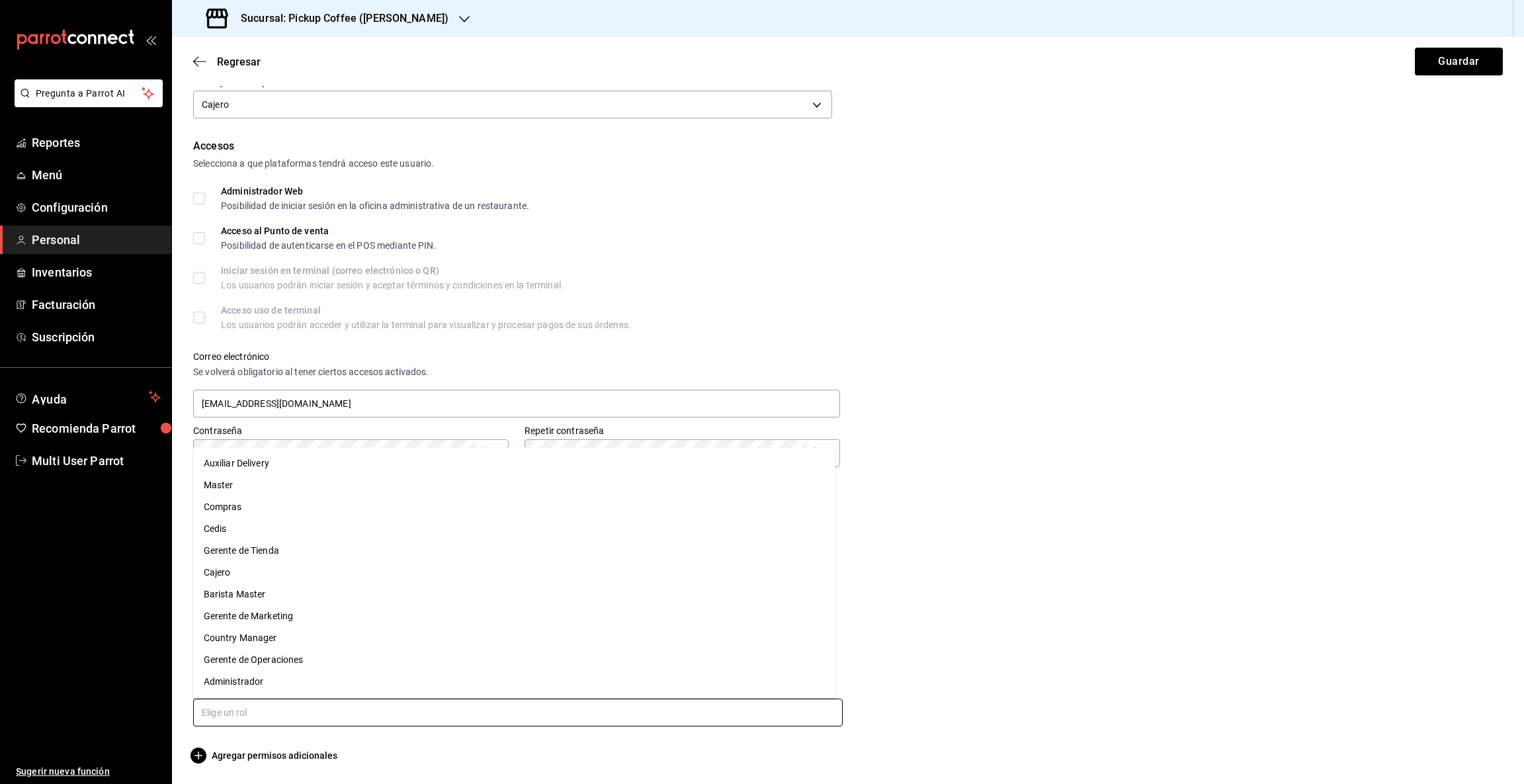
click at [216, 710] on input "text" at bounding box center [517, 712] width 649 height 28
type input "ca"
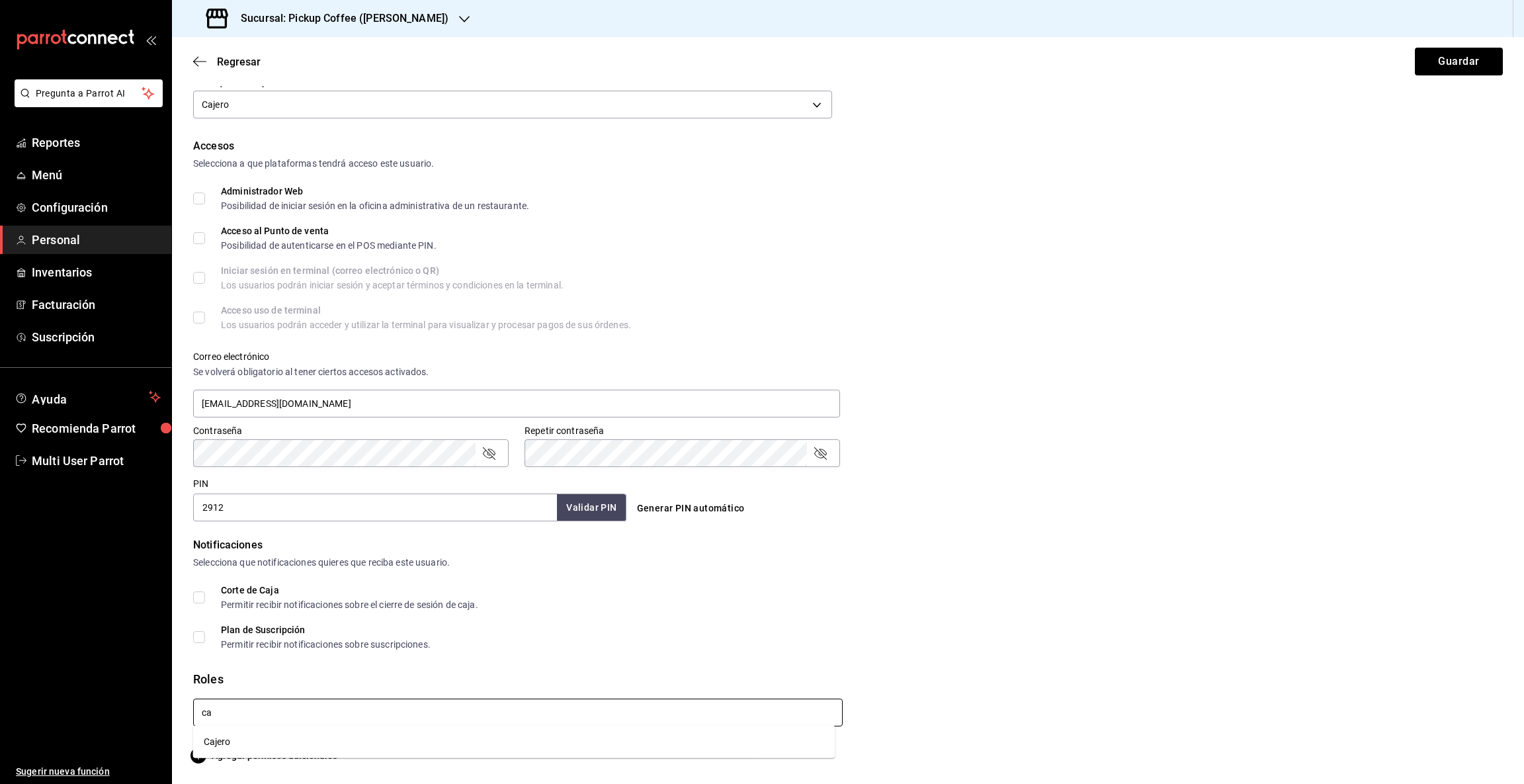
click at [209, 745] on li "Cajero" at bounding box center [514, 742] width 643 height 22
checkbox input "true"
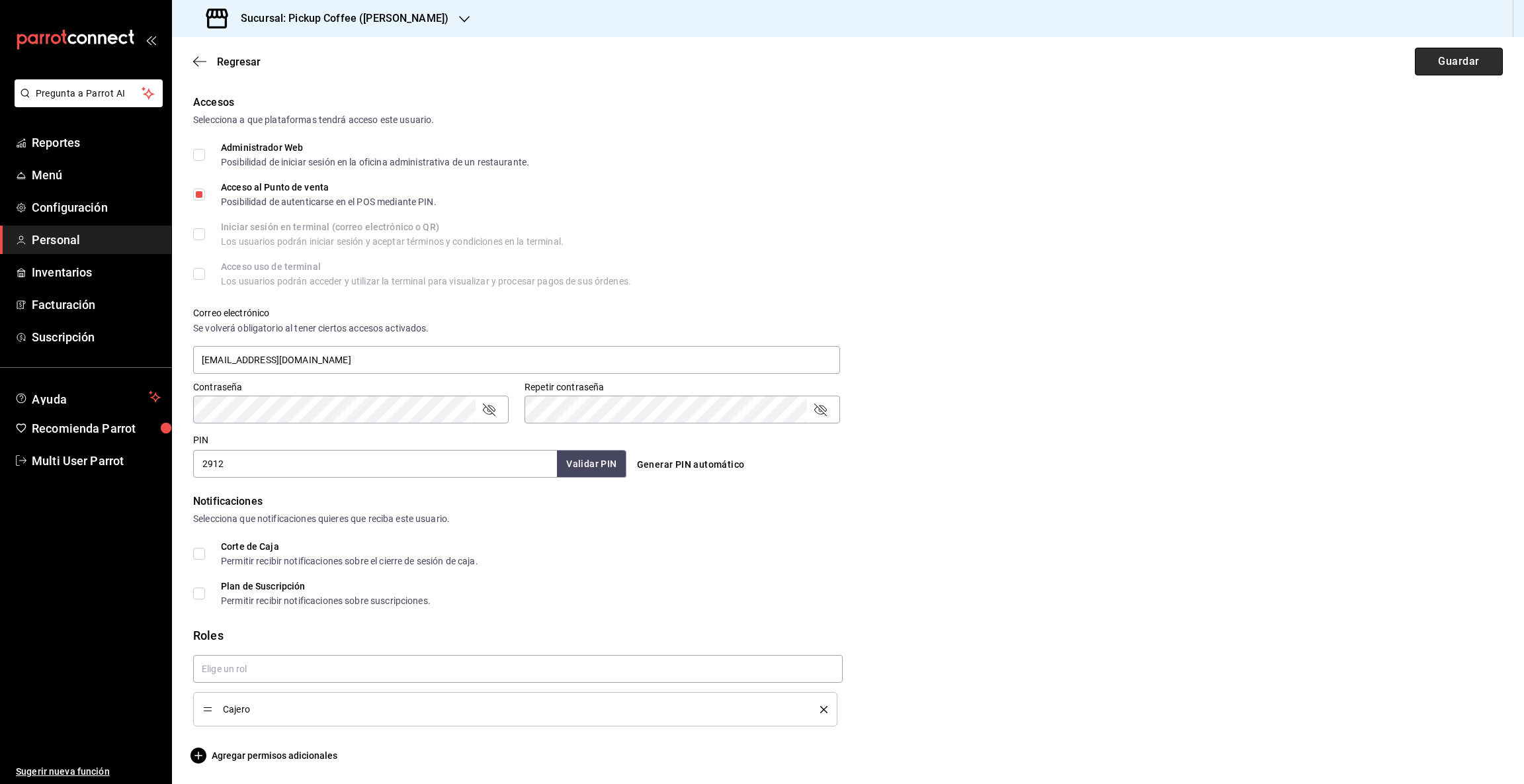
click at [1421, 62] on button "Guardar" at bounding box center [1458, 62] width 88 height 28
click at [280, 465] on input "2912" at bounding box center [375, 464] width 364 height 28
type input "29122"
click at [577, 461] on button "Validar PIN" at bounding box center [591, 464] width 70 height 29
click at [1433, 59] on button "Guardar" at bounding box center [1458, 62] width 88 height 28
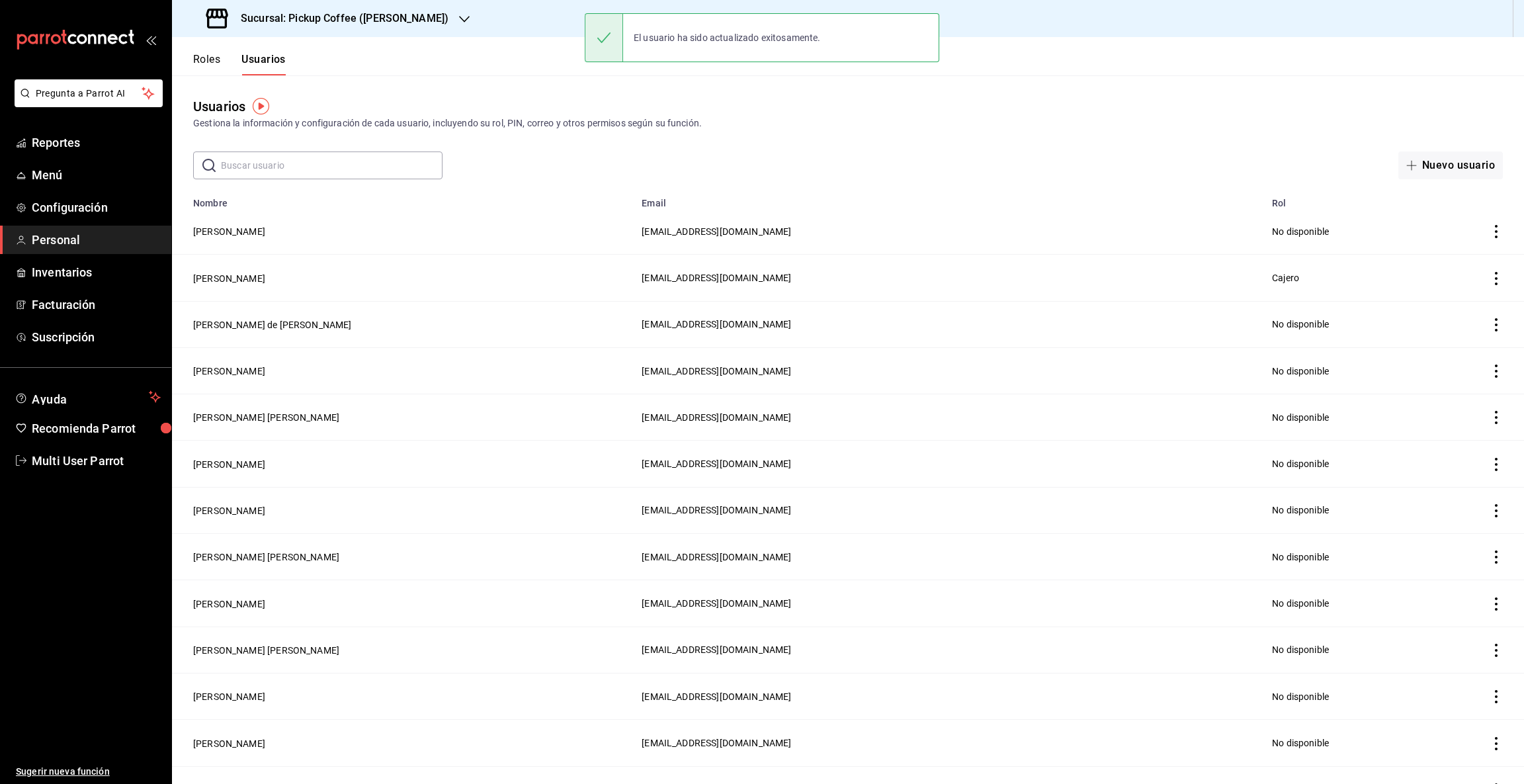
click at [276, 164] on input "text" at bounding box center [332, 165] width 222 height 27
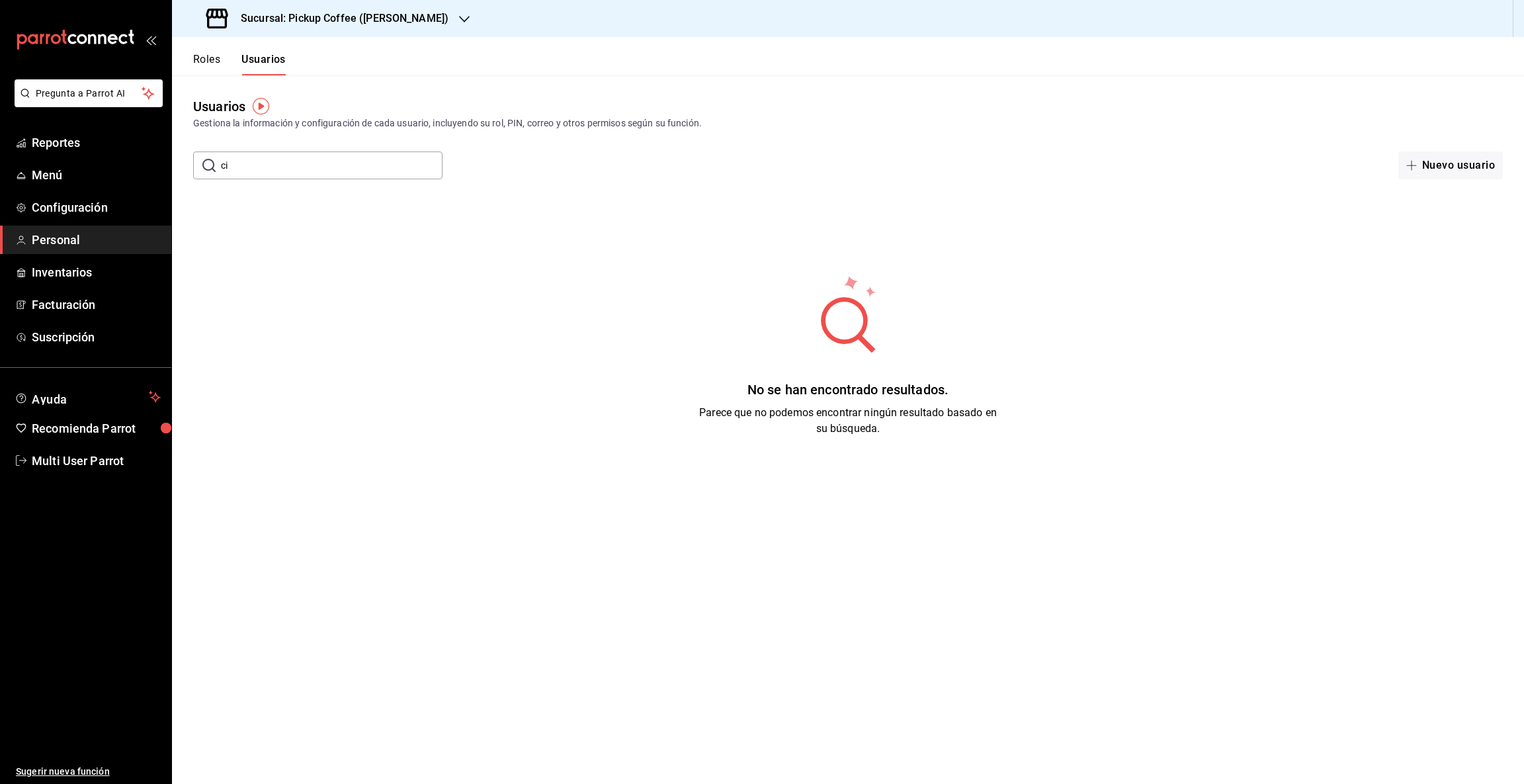
type input "c"
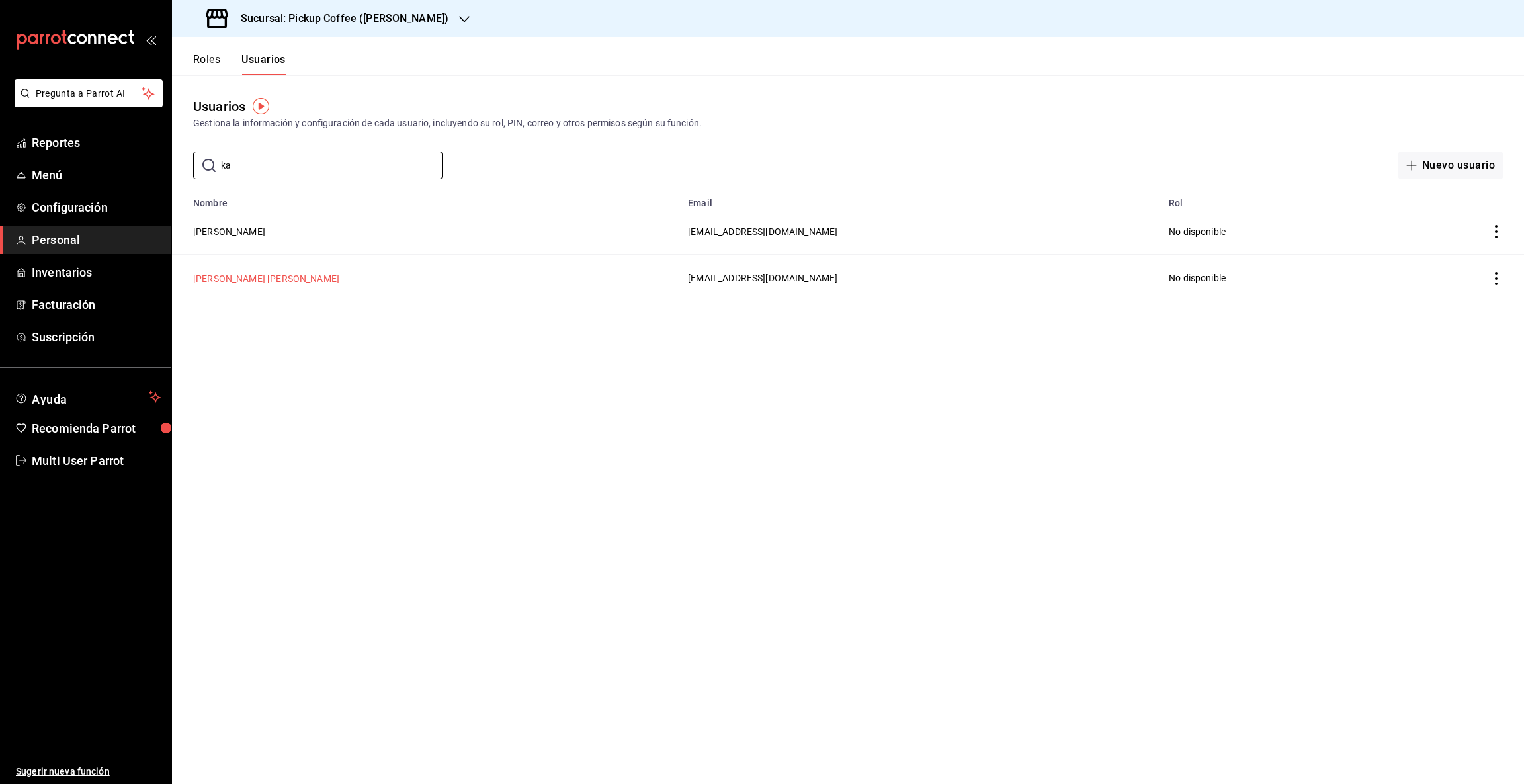
type input "k"
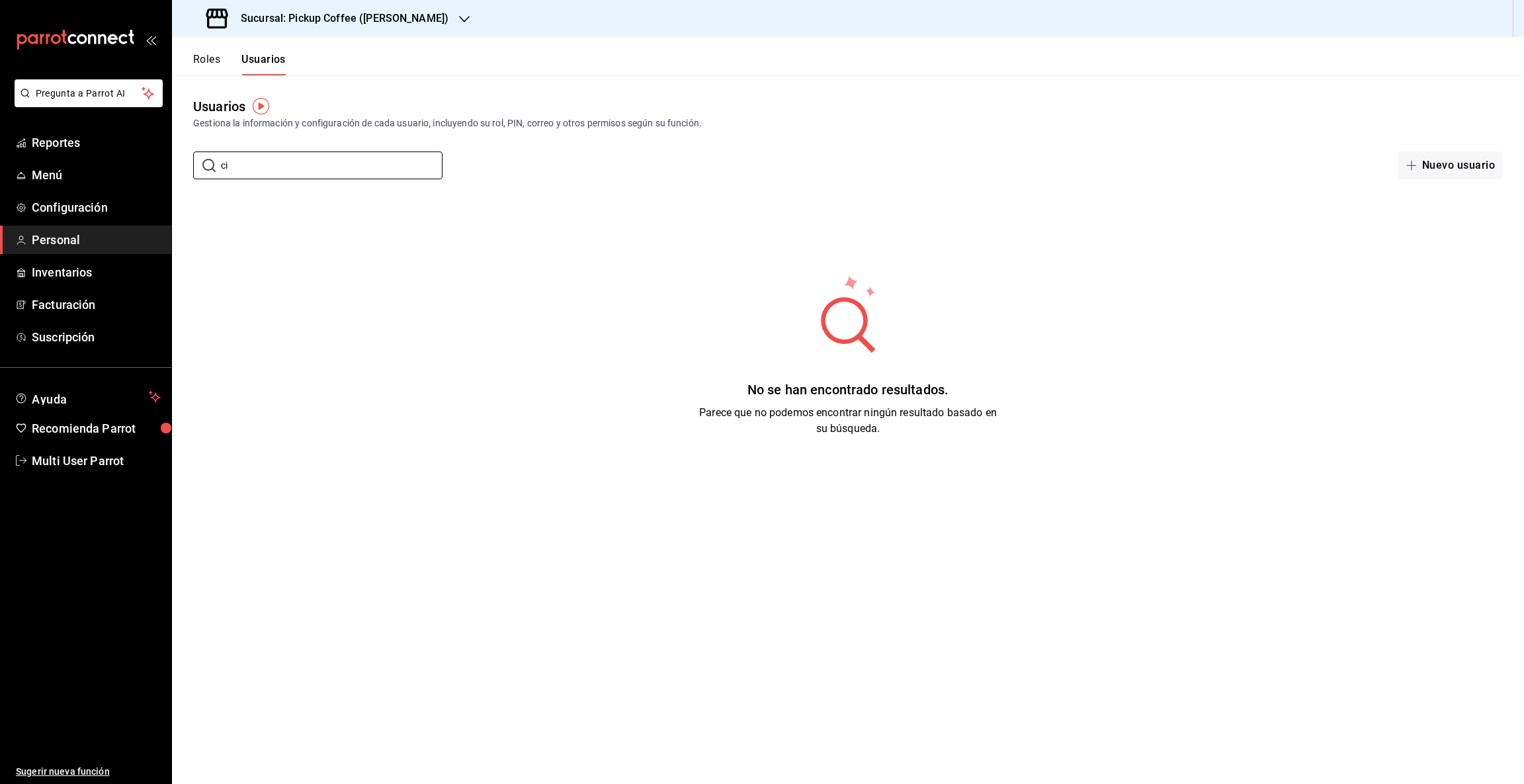
type input "c"
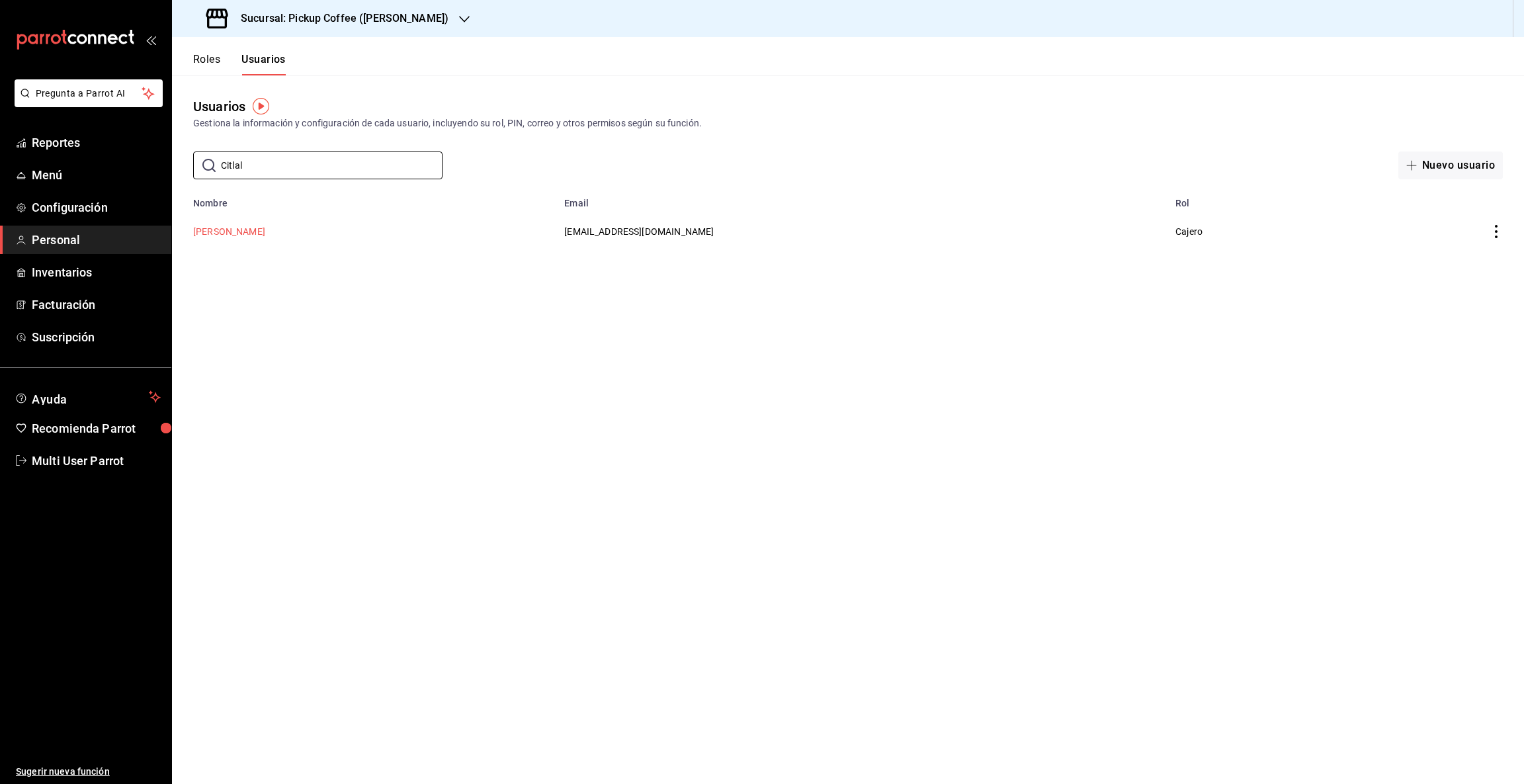
type input "Citlal"
click at [258, 234] on button "[PERSON_NAME]" at bounding box center [229, 232] width 72 height 13
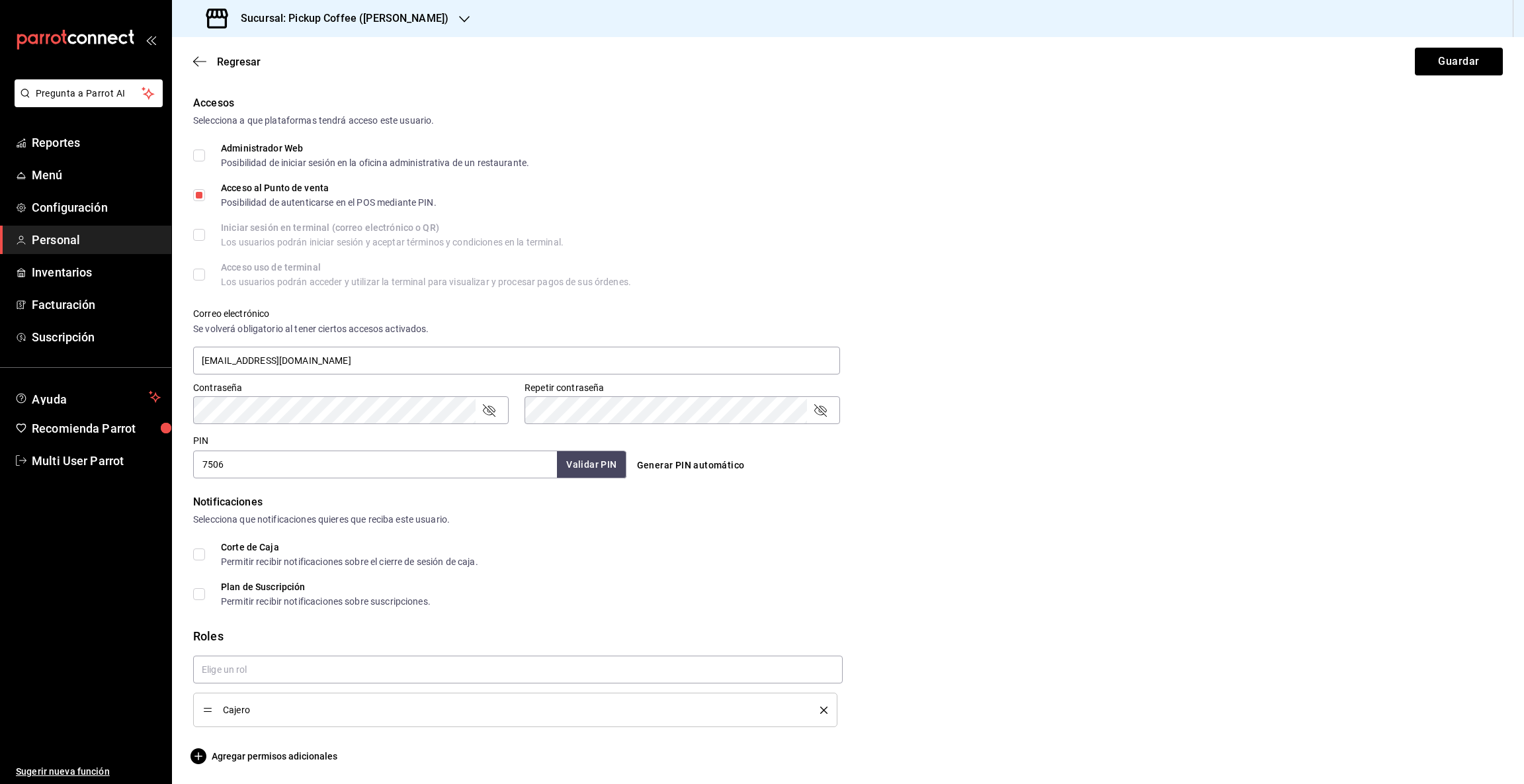
scroll to position [276, 0]
click at [1420, 60] on button "Guardar" at bounding box center [1458, 62] width 88 height 28
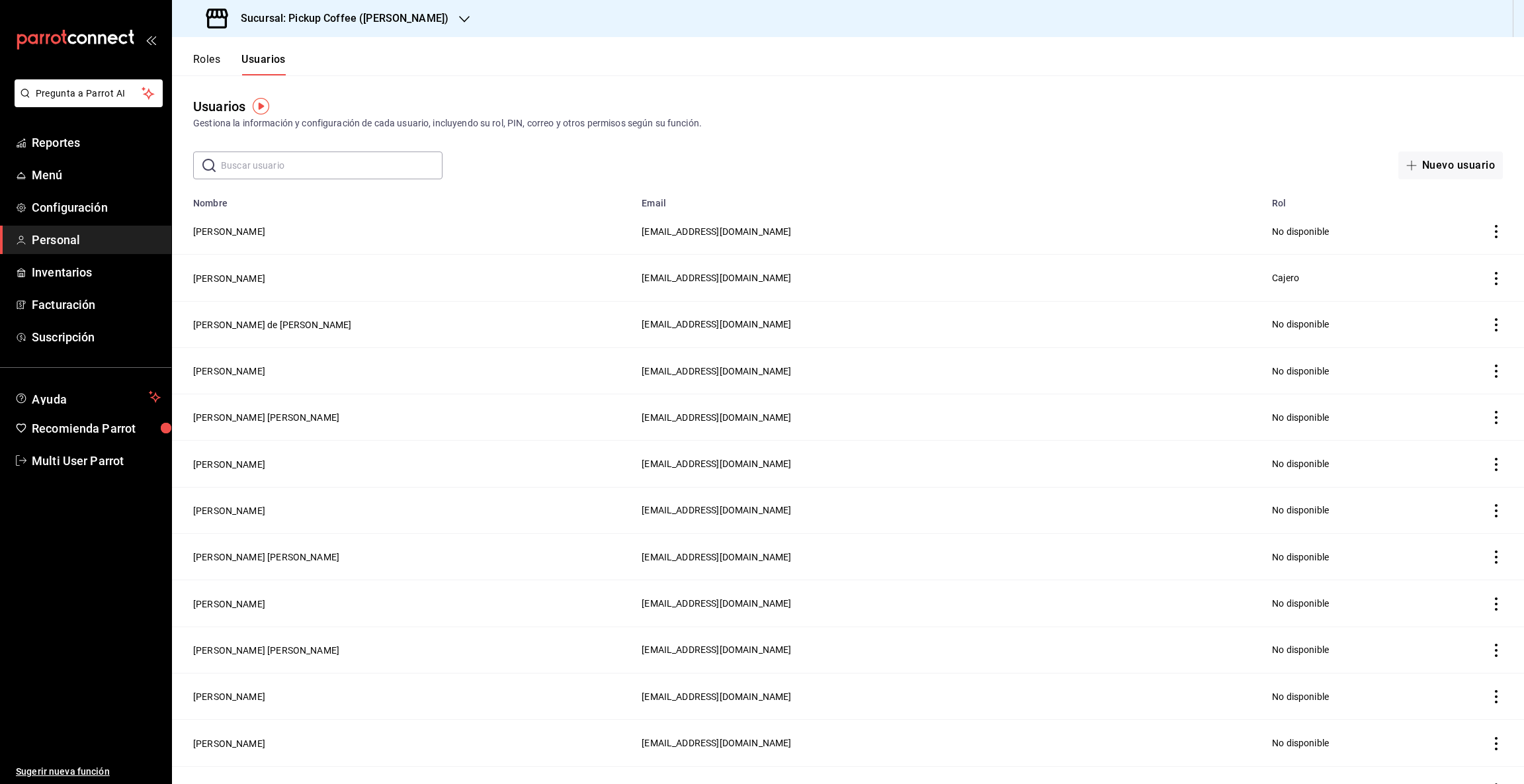
click at [290, 166] on input "text" at bounding box center [332, 165] width 222 height 27
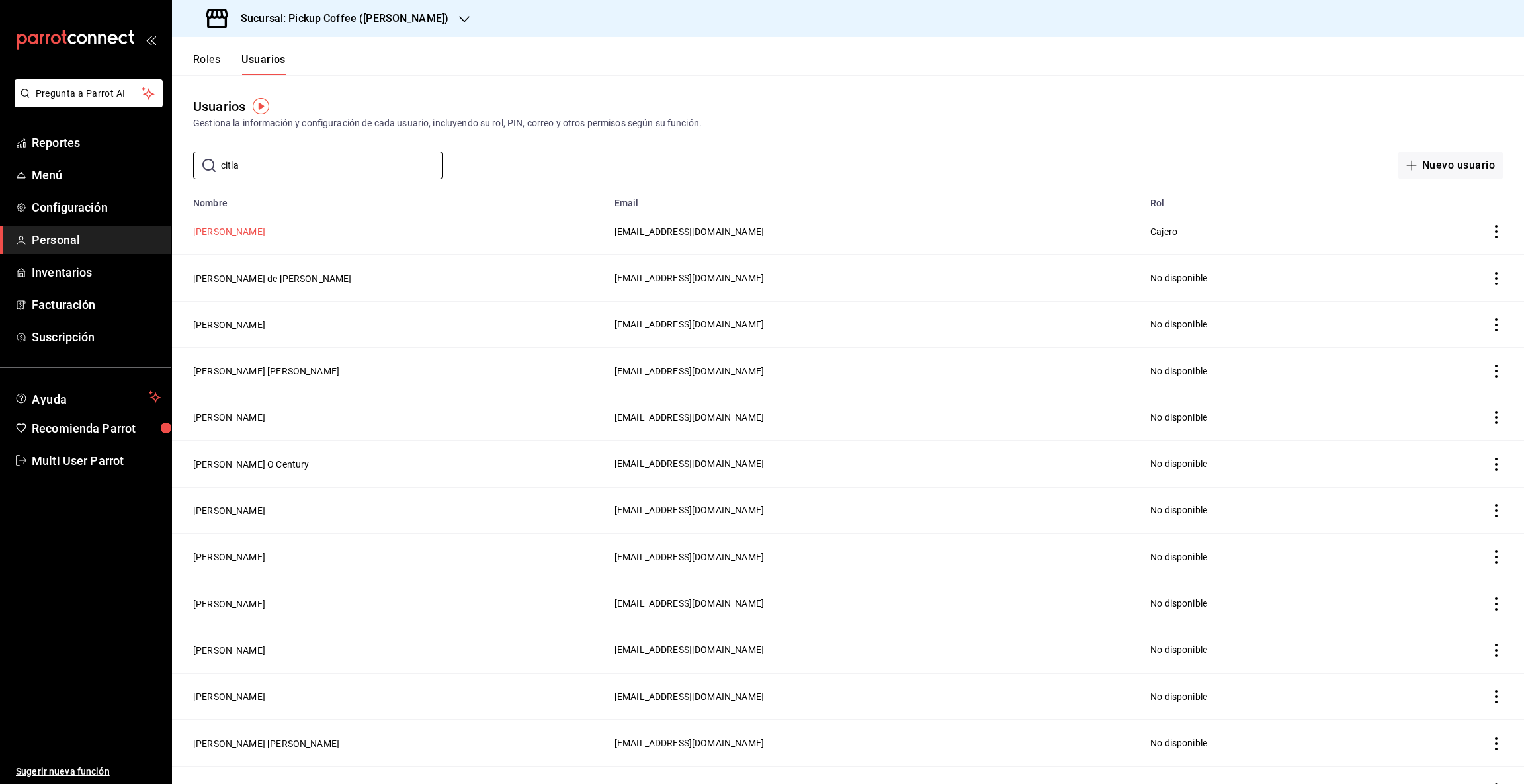
type input "citla"
click at [249, 237] on button "[PERSON_NAME]" at bounding box center [229, 232] width 72 height 13
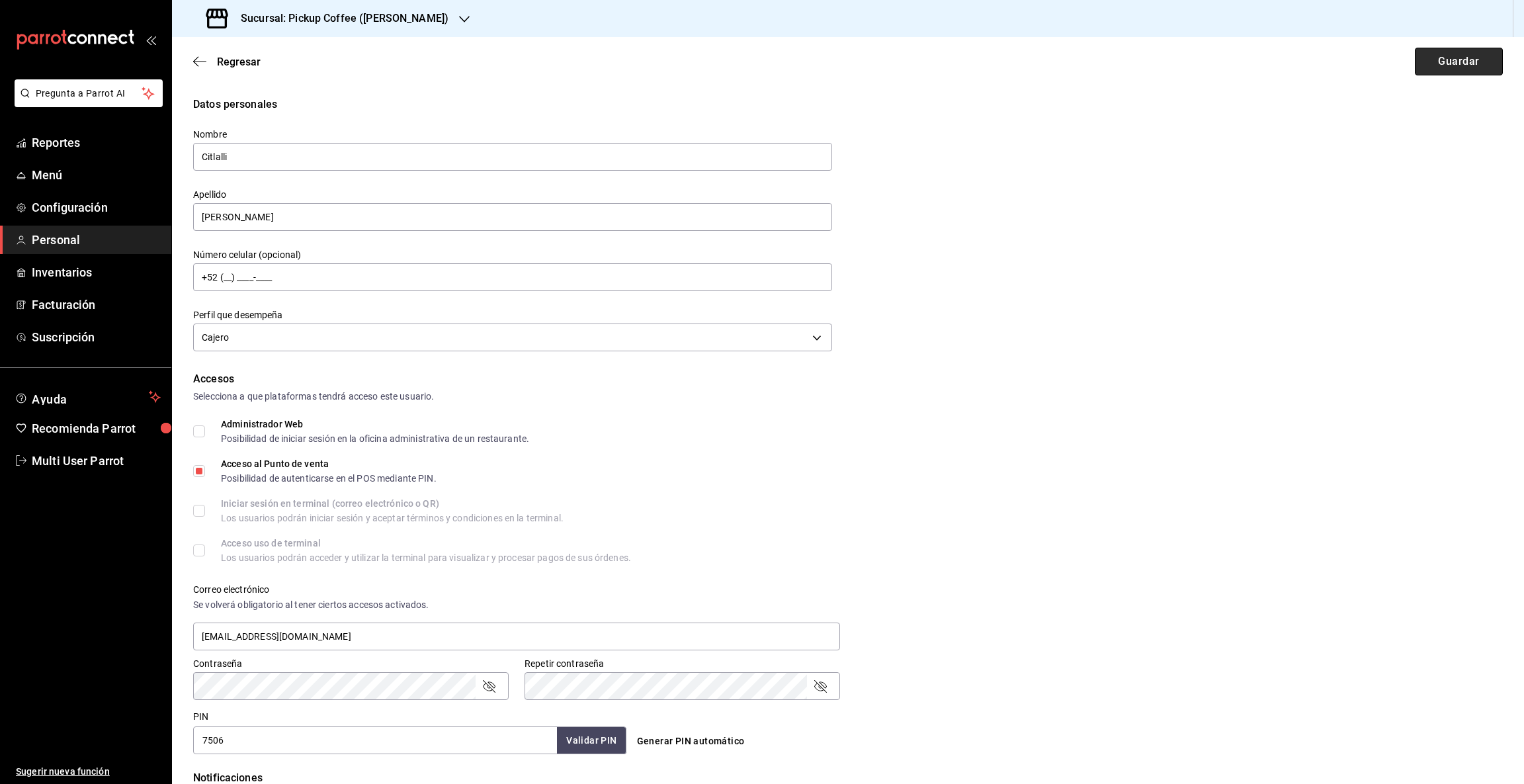
click at [1443, 55] on button "Guardar" at bounding box center [1458, 62] width 88 height 28
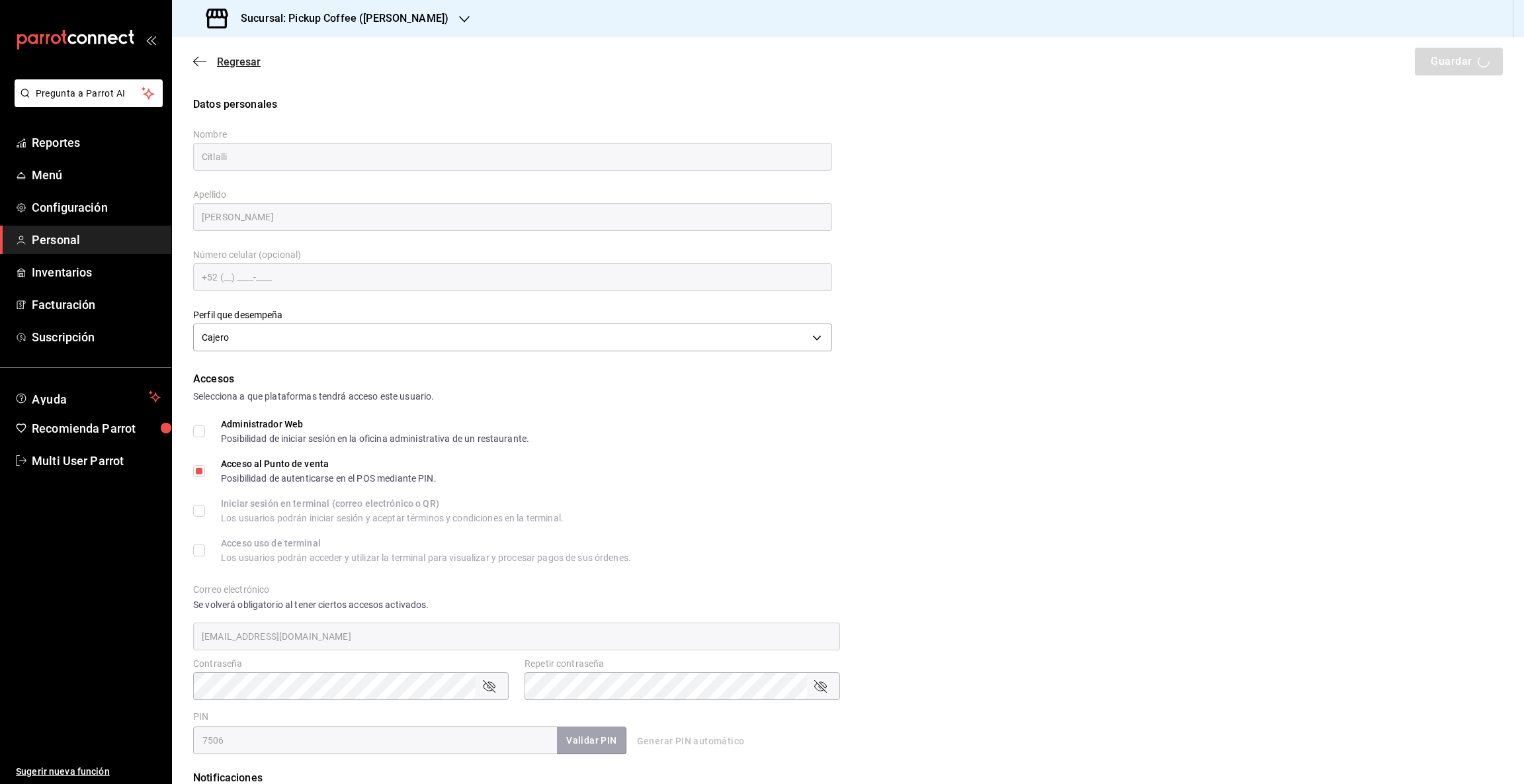
click at [194, 57] on icon "button" at bounding box center [200, 61] width 13 height 12
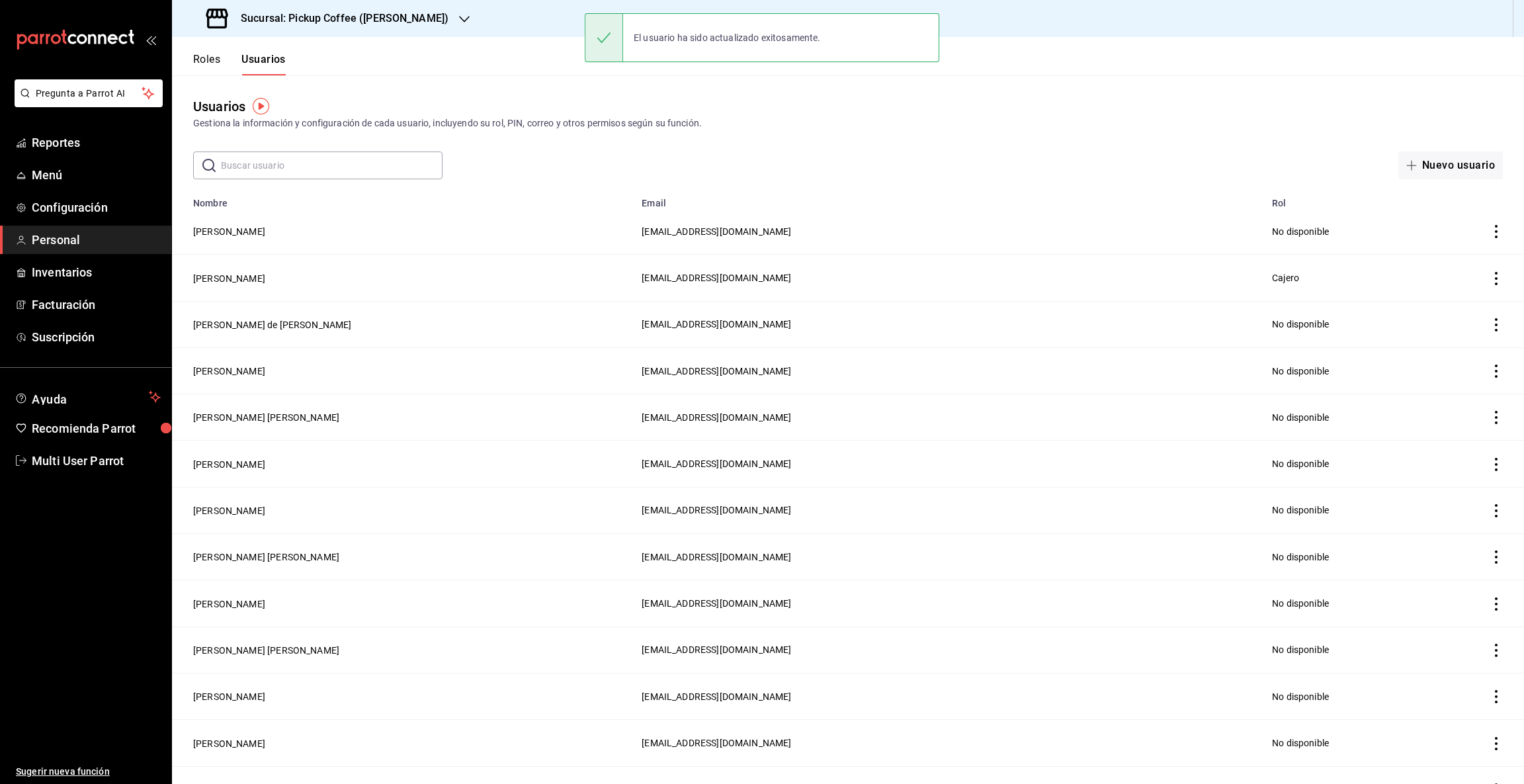
click at [288, 163] on input "text" at bounding box center [332, 165] width 222 height 27
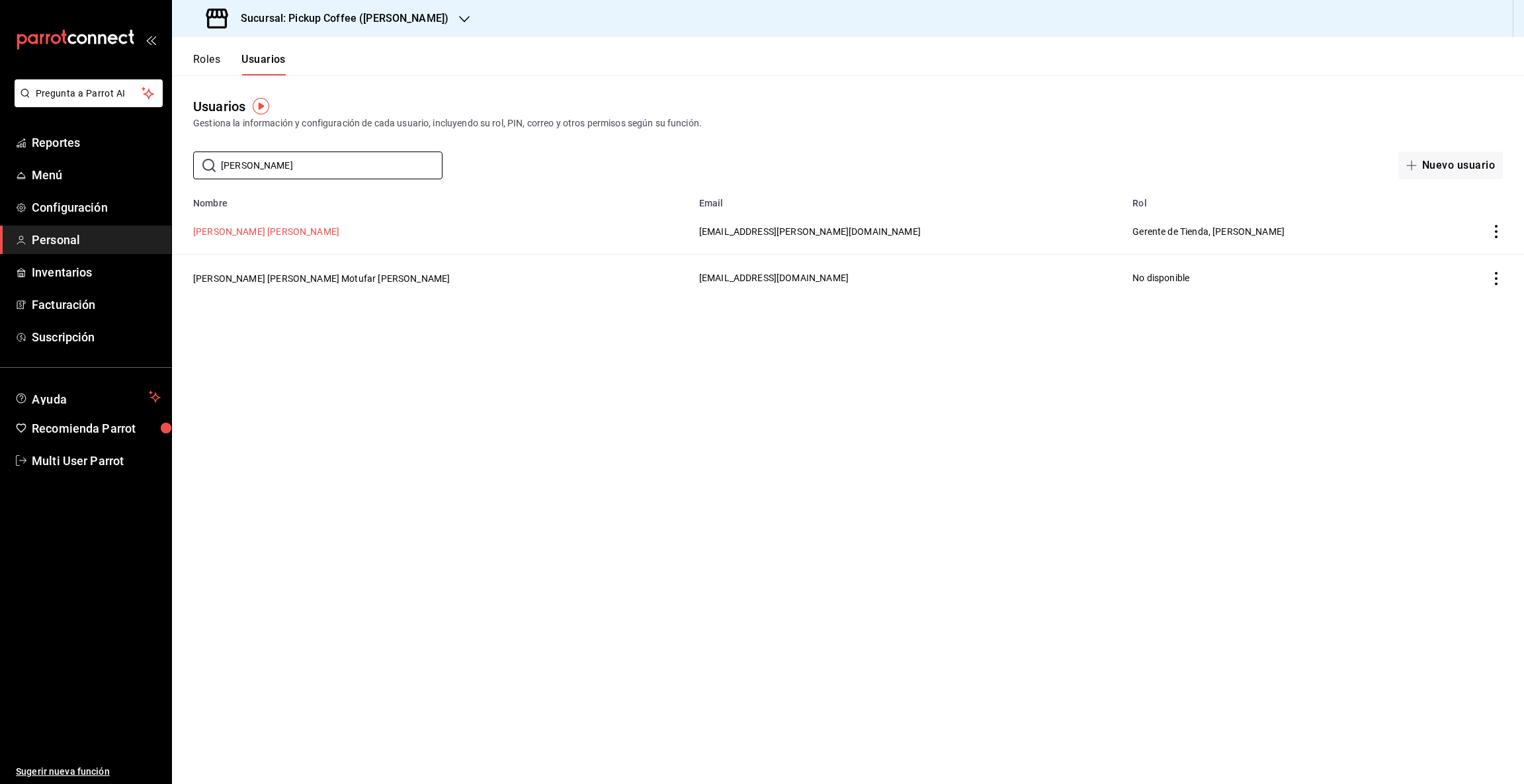
type input "[PERSON_NAME]"
click at [273, 233] on button "[PERSON_NAME] [PERSON_NAME]" at bounding box center [266, 232] width 146 height 13
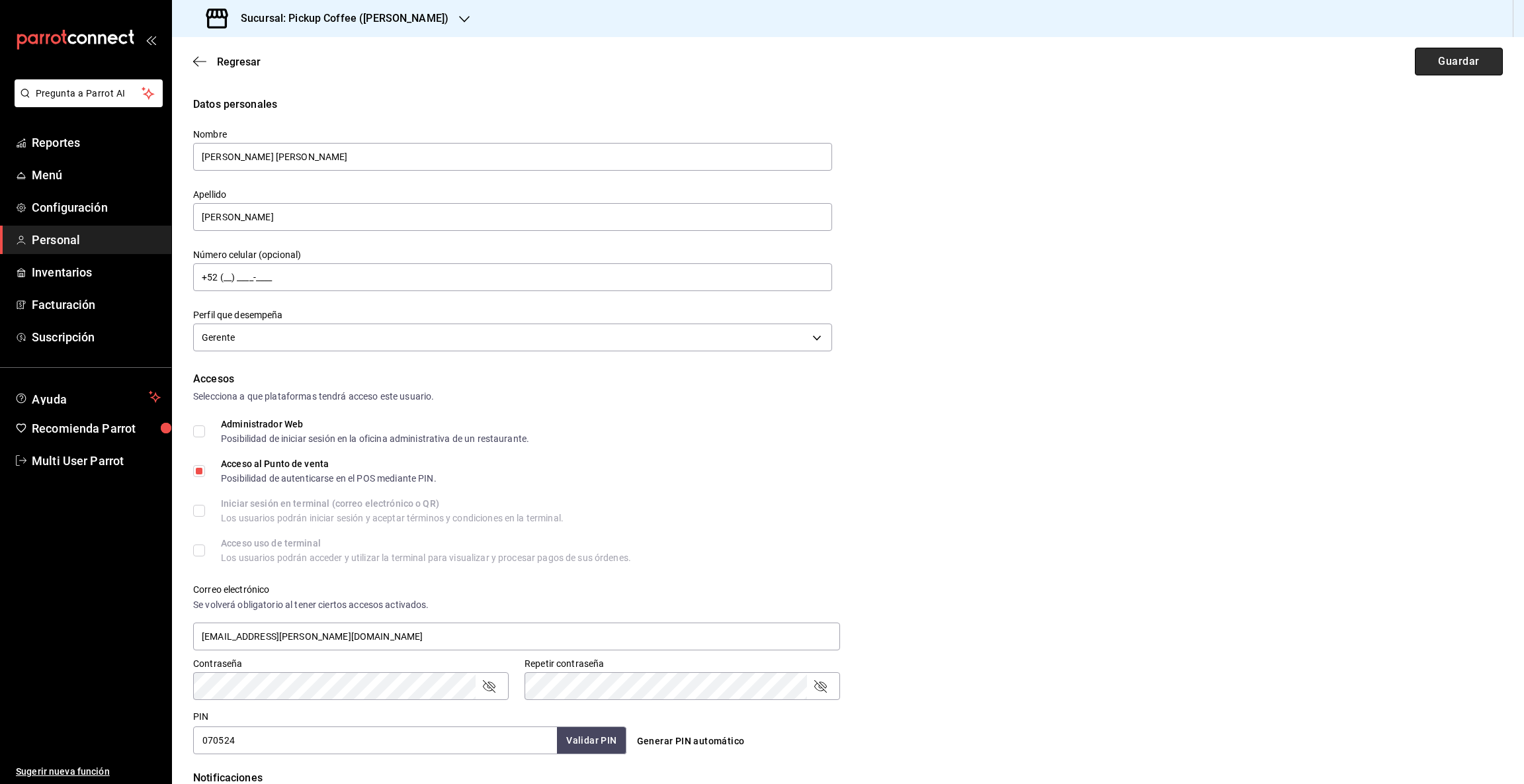
click at [1451, 63] on button "Guardar" at bounding box center [1458, 62] width 88 height 28
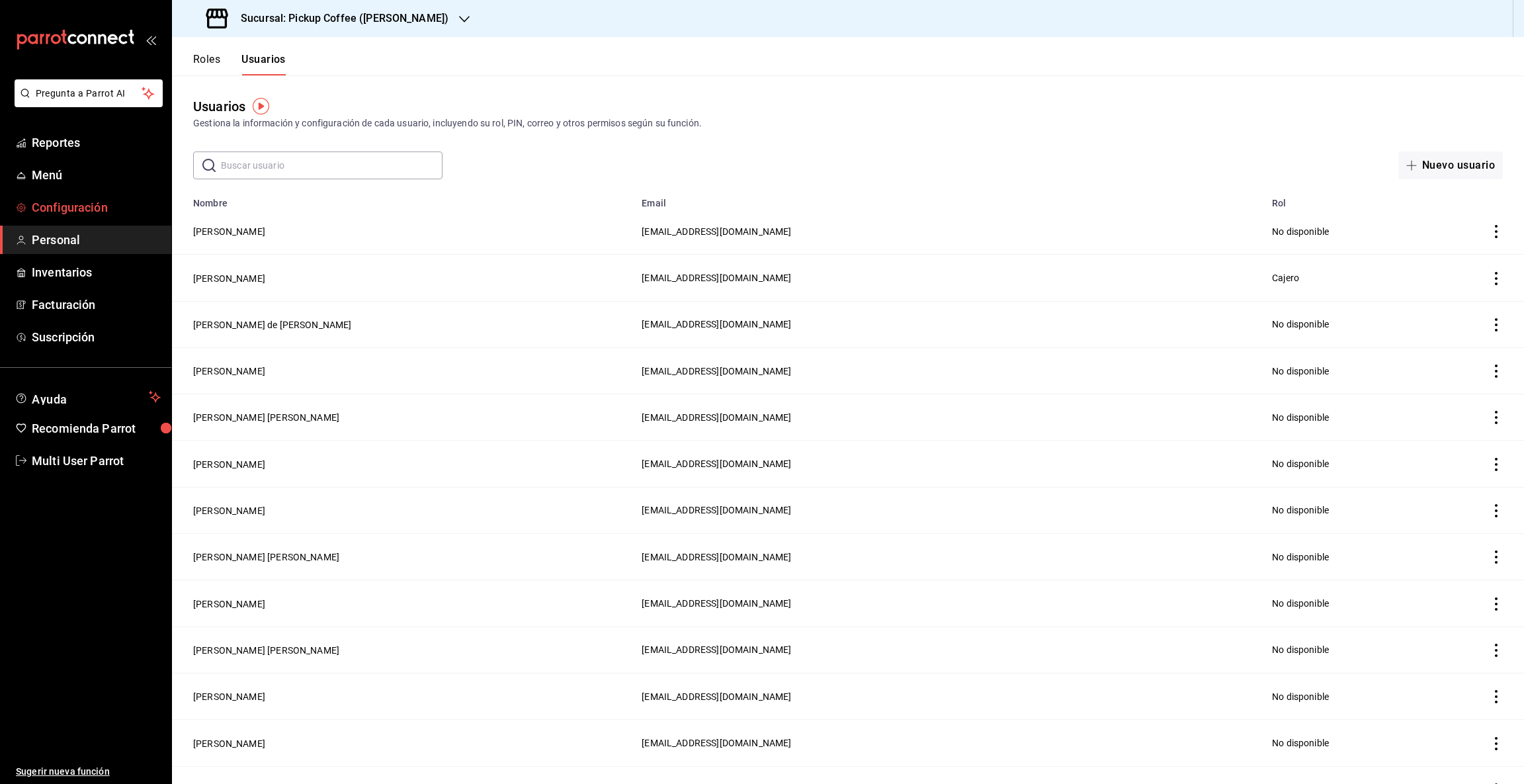
click at [54, 199] on span "Configuración" at bounding box center [96, 207] width 129 height 18
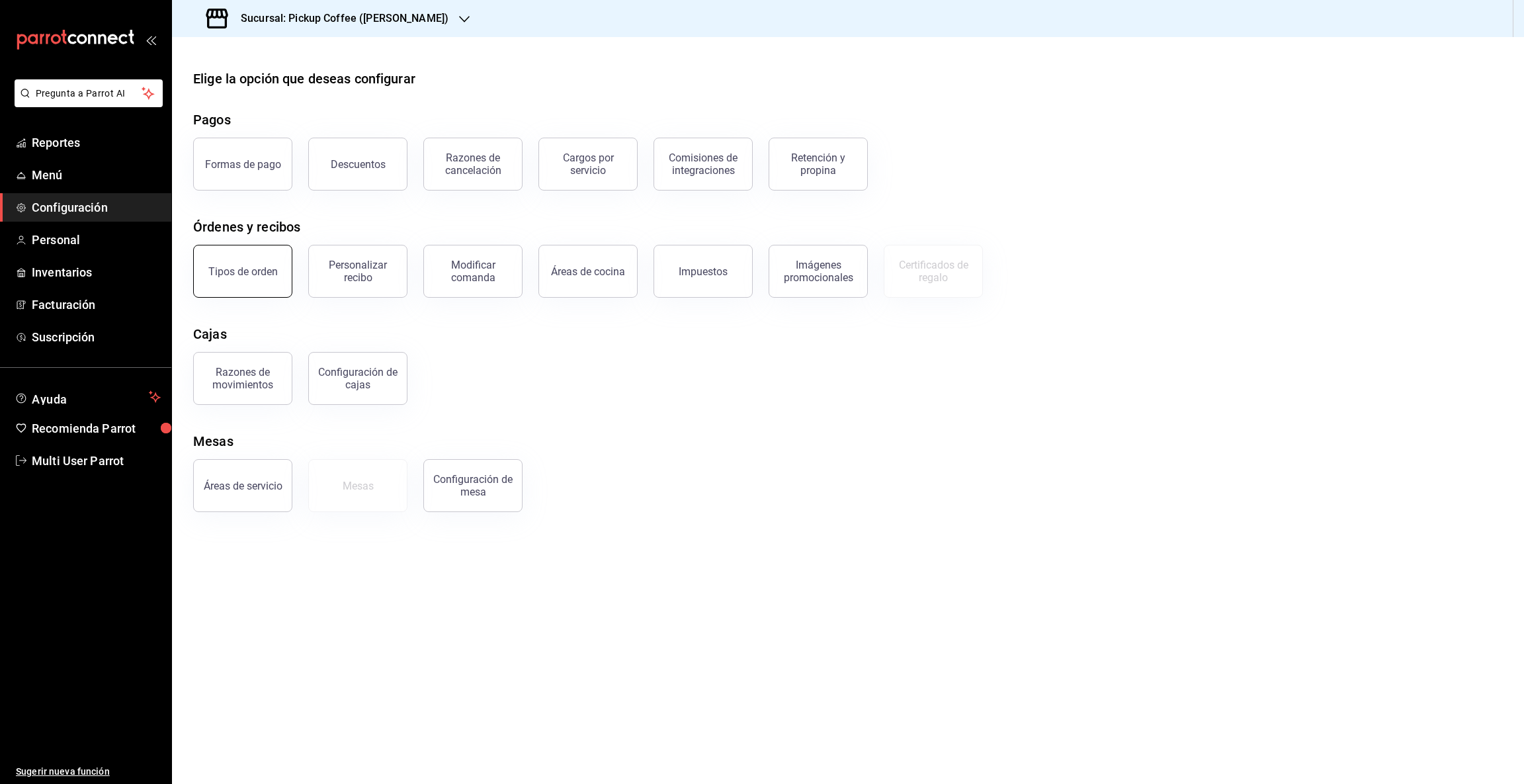
click at [269, 269] on div "Tipos de orden" at bounding box center [243, 271] width 69 height 13
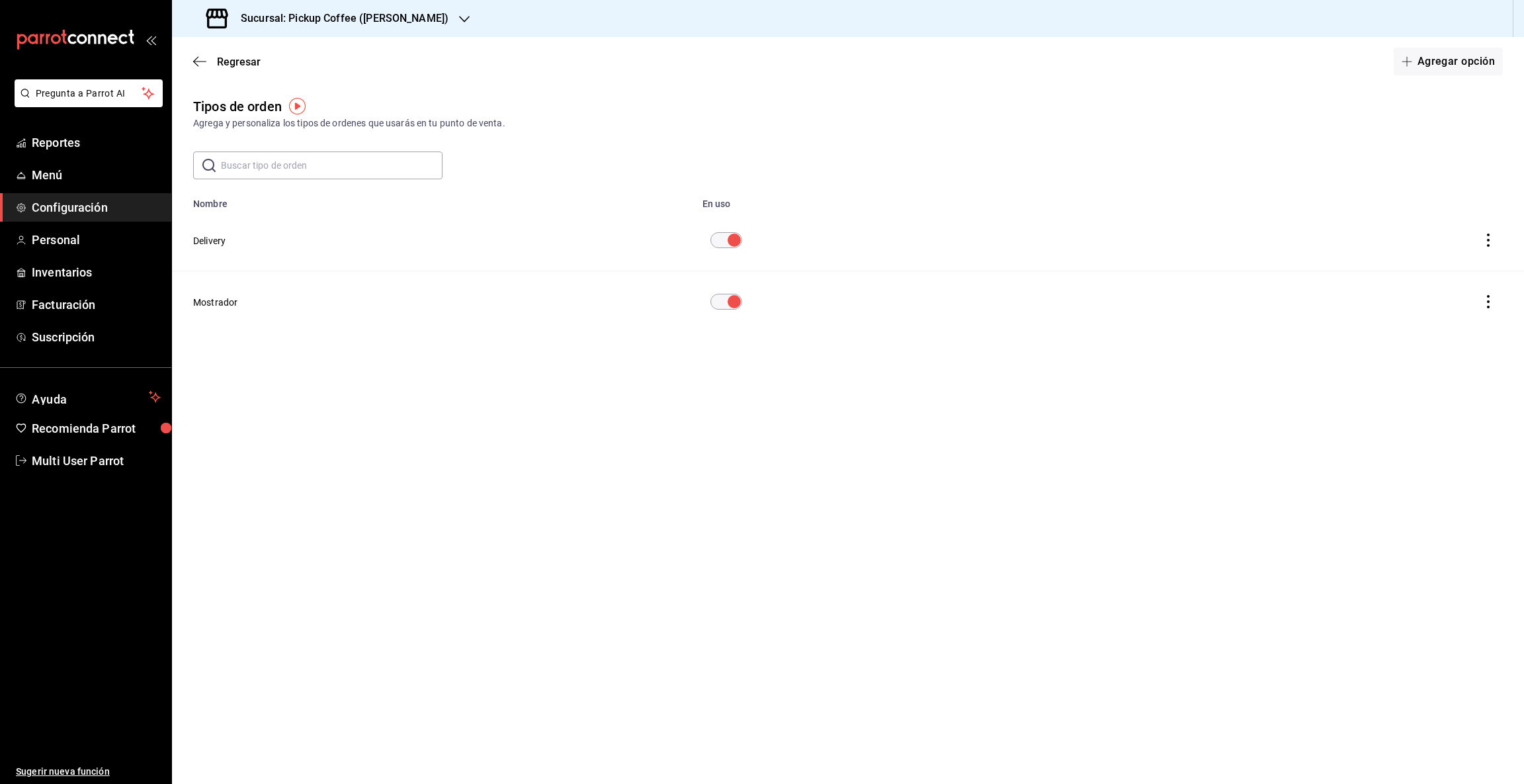
click at [729, 239] on input "diningOptionTable" at bounding box center [734, 239] width 48 height 16
click at [54, 239] on span "Personal" at bounding box center [96, 239] width 129 height 18
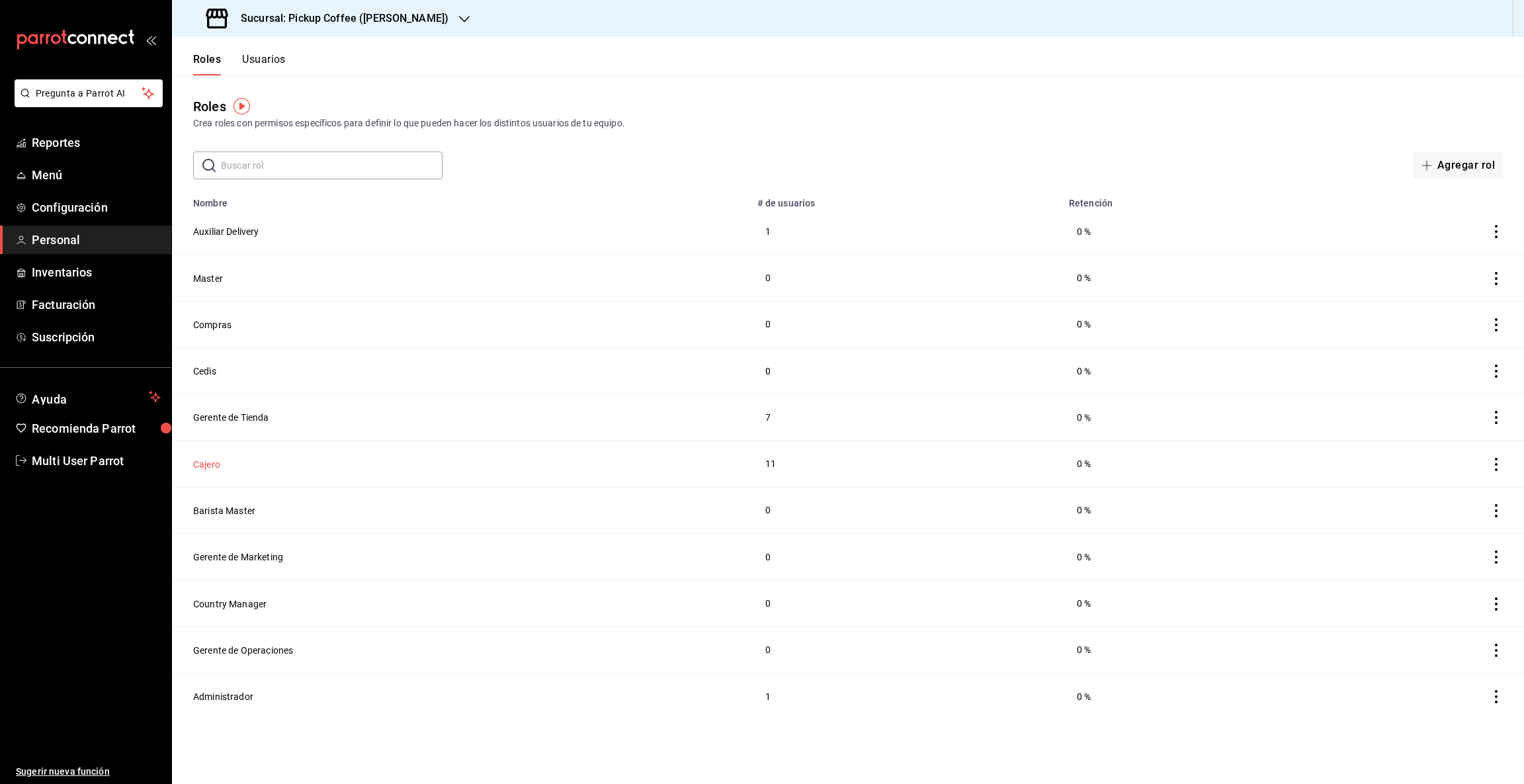
click at [212, 464] on button "Cajero" at bounding box center [206, 464] width 27 height 13
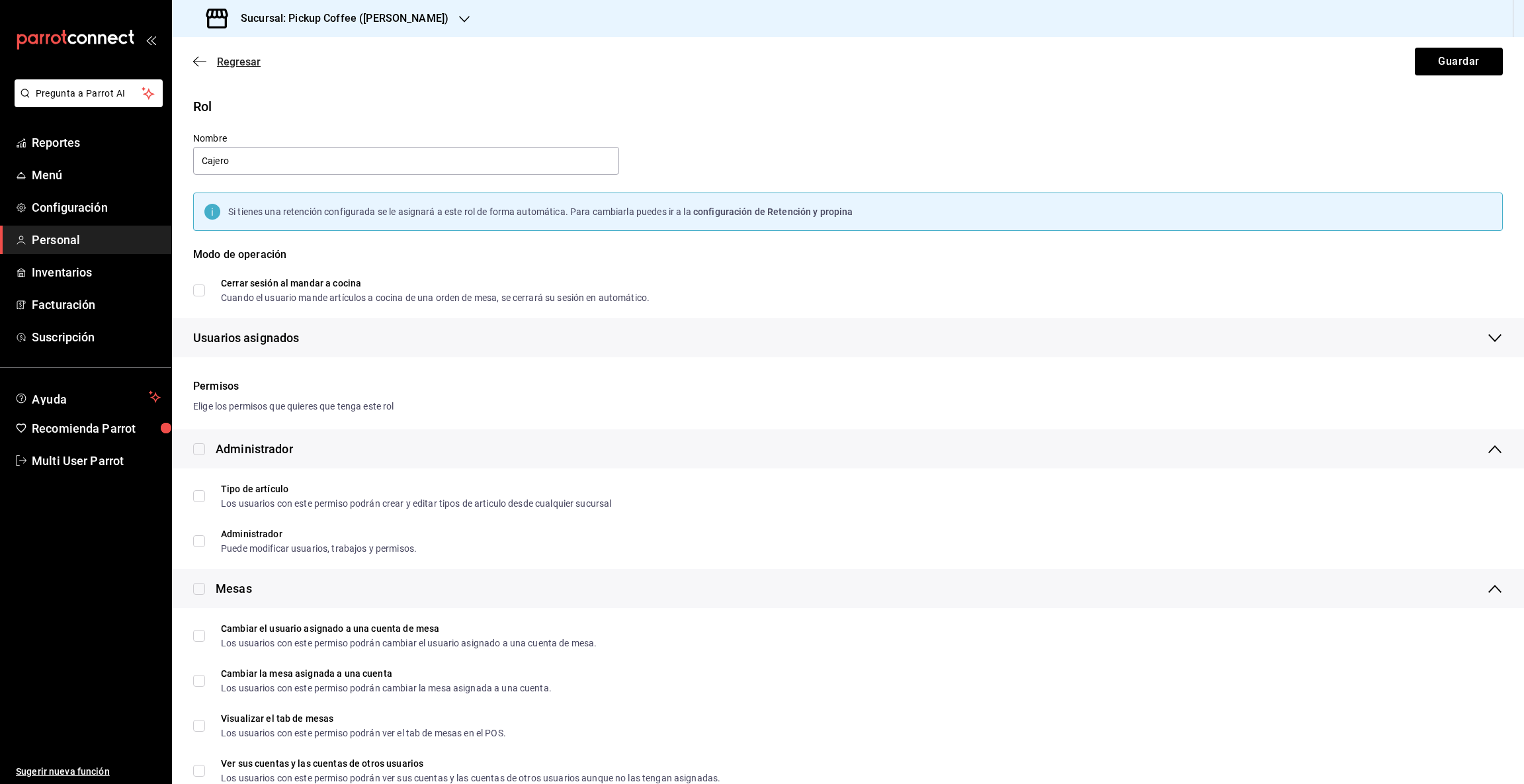
click at [200, 64] on icon "button" at bounding box center [200, 61] width 13 height 12
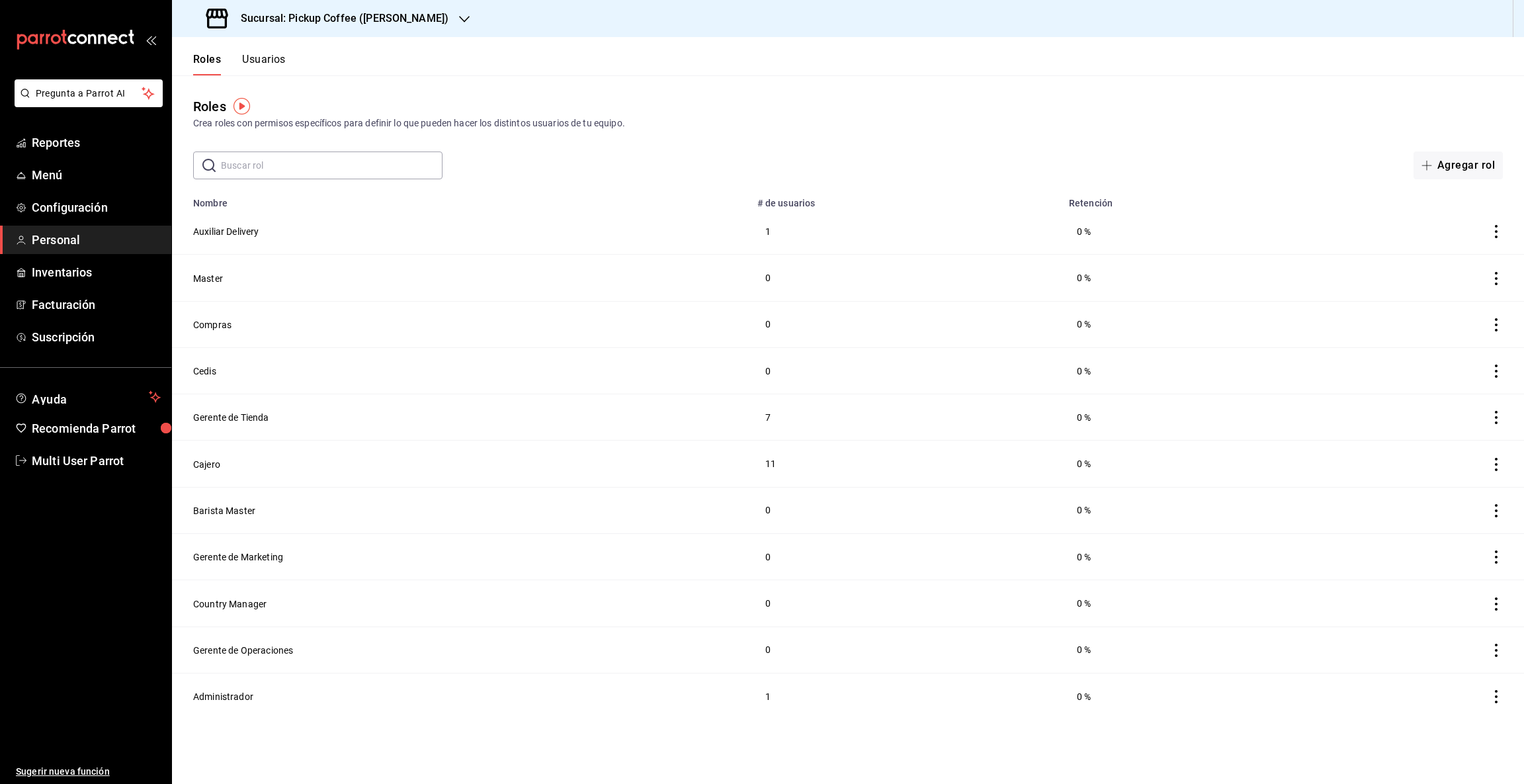
click at [265, 59] on button "Usuarios" at bounding box center [263, 64] width 43 height 22
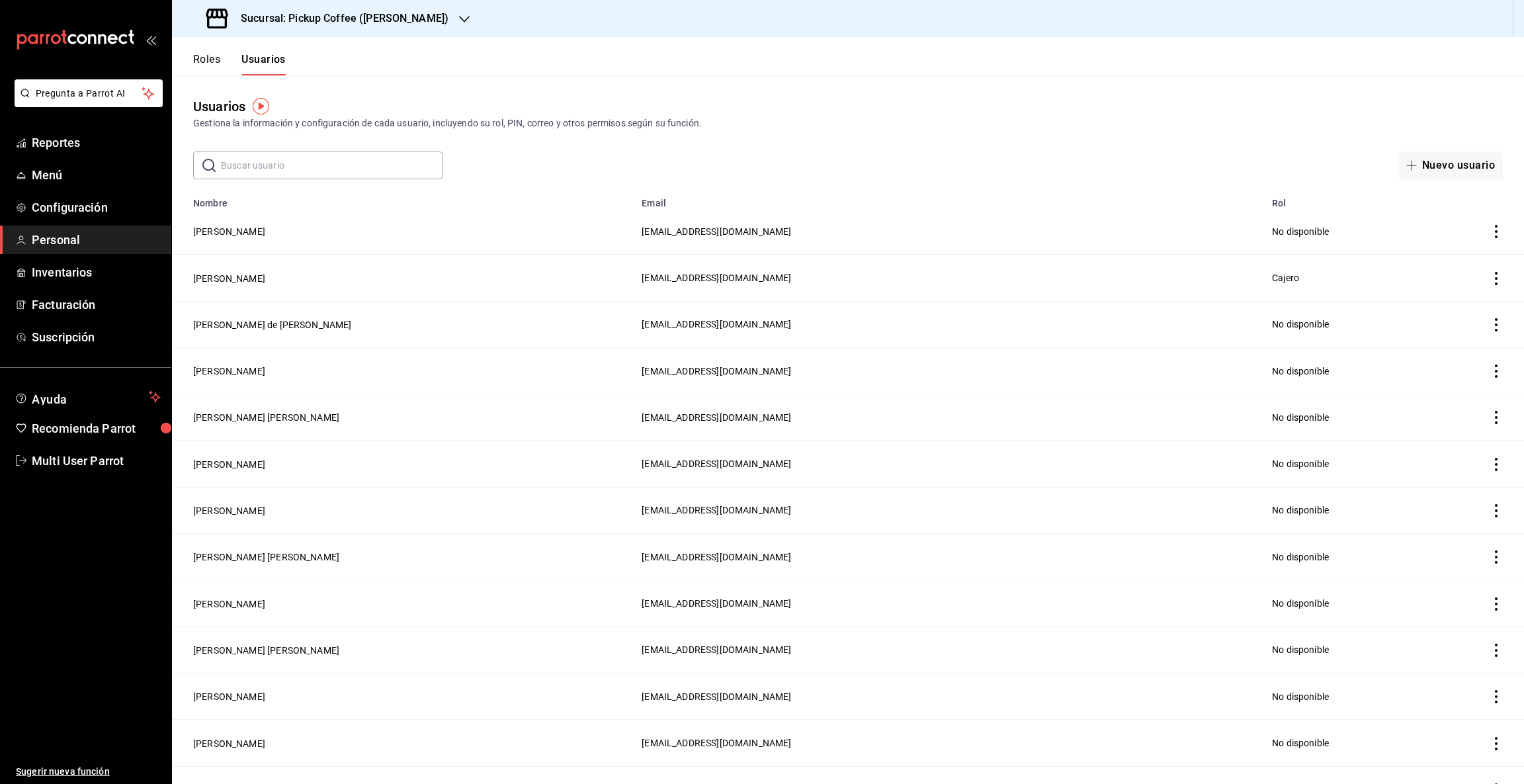
click at [229, 160] on input "text" at bounding box center [332, 165] width 222 height 27
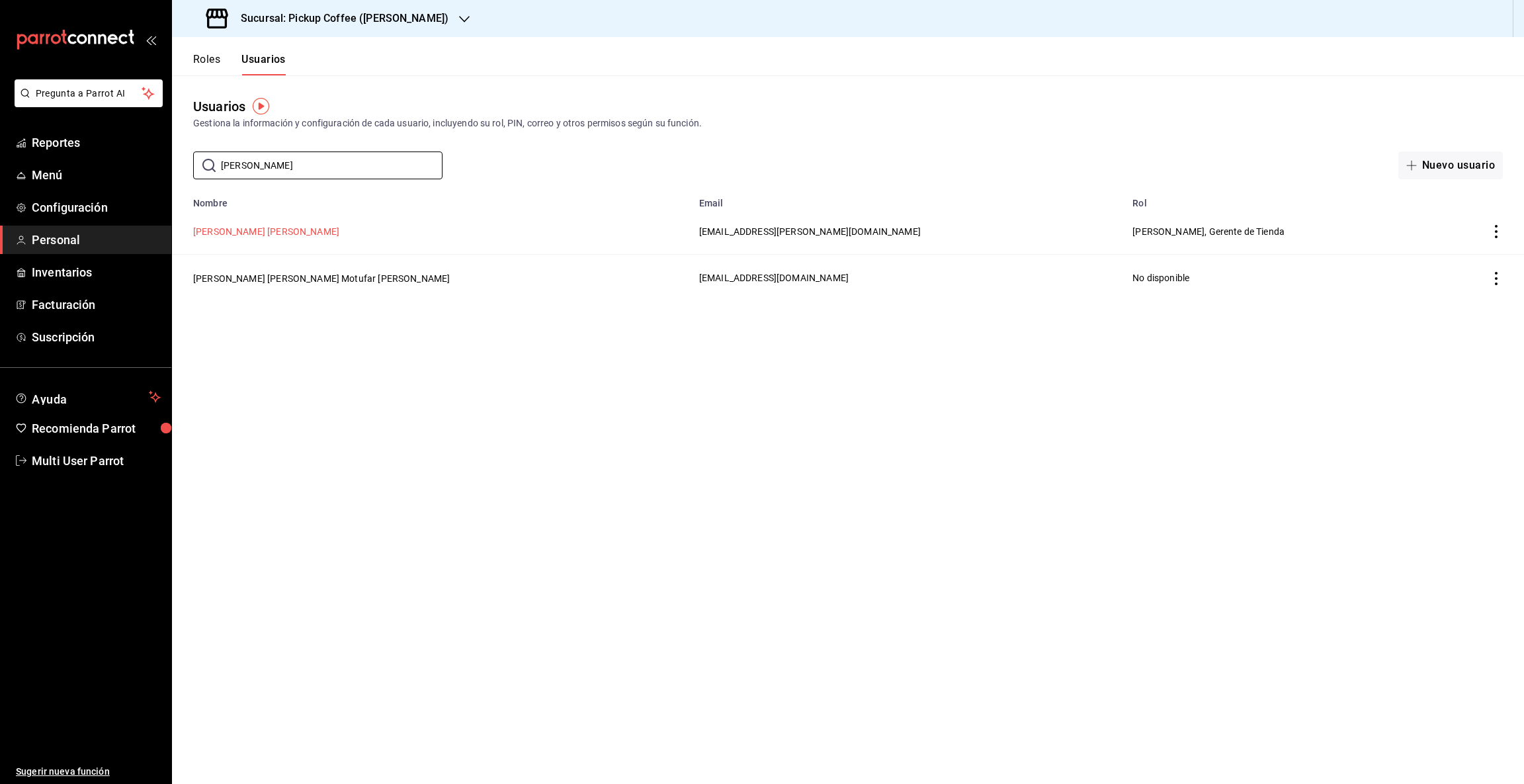
type input "[PERSON_NAME]"
click at [285, 229] on button "[PERSON_NAME] [PERSON_NAME]" at bounding box center [266, 232] width 146 height 13
